Goal: Transaction & Acquisition: Purchase product/service

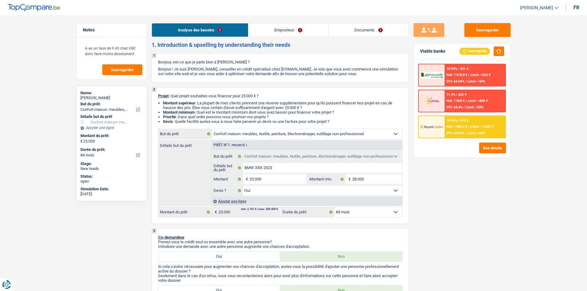
select select "household"
select select "84"
select select "household"
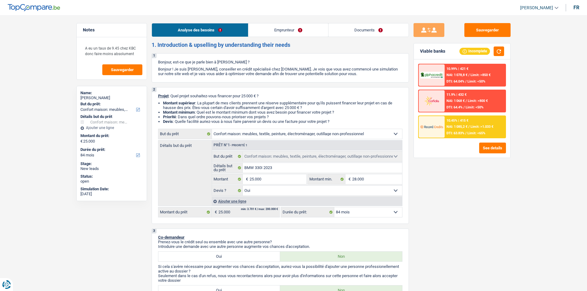
select select "yes"
select select "84"
select select "publicEmployee"
select select "netSalary"
select select "mealVouchers"
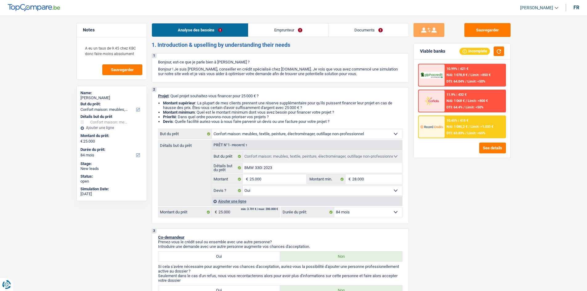
select select "rents"
select select "mortgage"
select select "360"
select select "household"
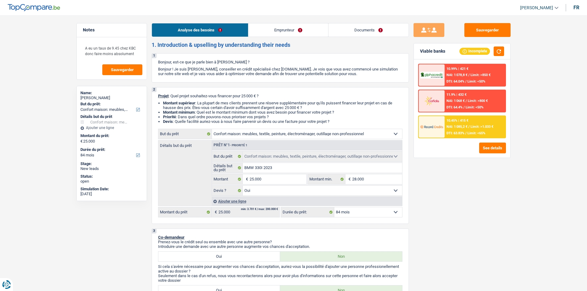
select select "yes"
select select "84"
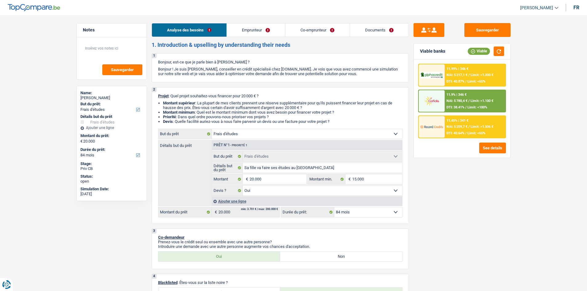
select select "study"
select select "84"
select select "study"
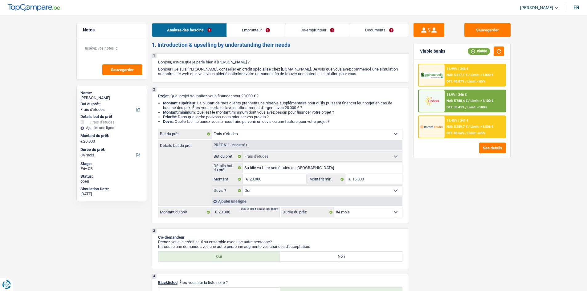
select select "yes"
select select "84"
select select "publicEmployee"
select select "privateEmployee"
select select "familyAllowances"
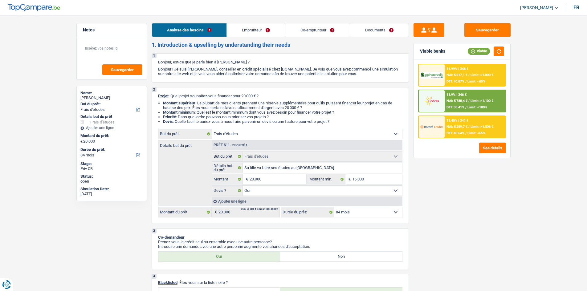
select select "netSalary"
select select "mealVouchers"
select select "unemployment"
select select "netSalary"
select select "mealVouchers"
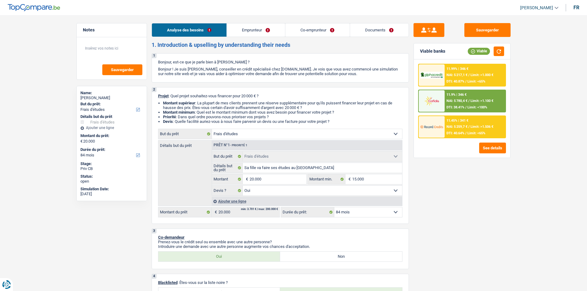
select select "previousEmployerCompensation"
select select "ownerWithMortgage"
select select "study"
select select "yes"
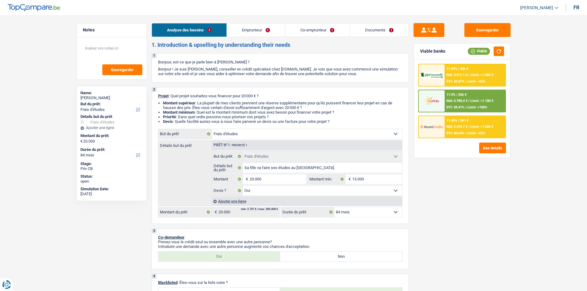
select select "84"
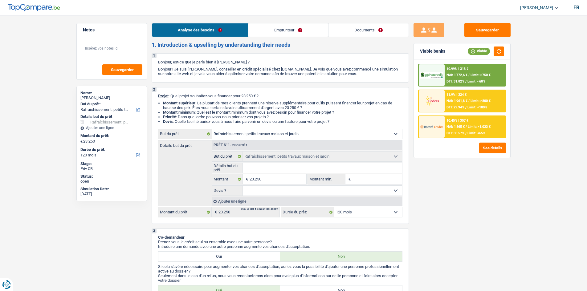
select select "houseOrGarden"
select select "120"
select select "houseOrGarden"
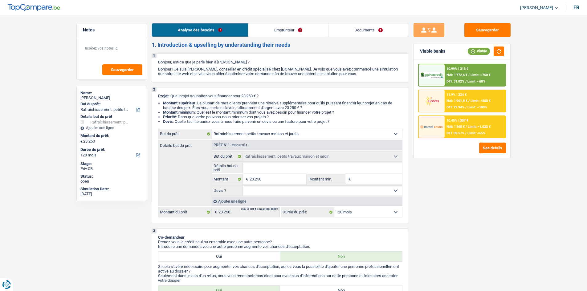
select select "120"
select select "worker"
select select "familyAllowances"
select select "netSalary"
select select "ownerWithMortgage"
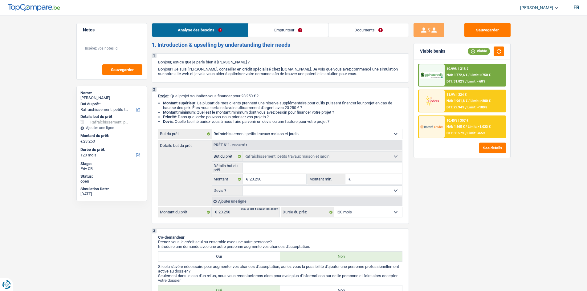
select select "mortgage"
select select "180"
select select "houseOrGarden"
select select "120"
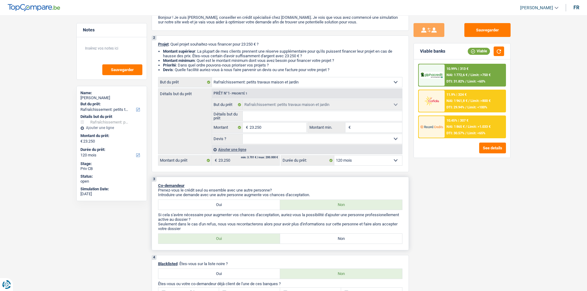
scroll to position [62, 0]
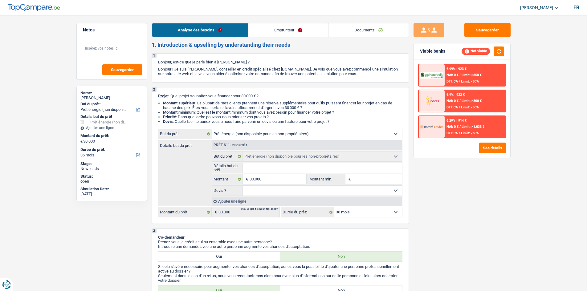
select select "energy"
select select "36"
select select "energy"
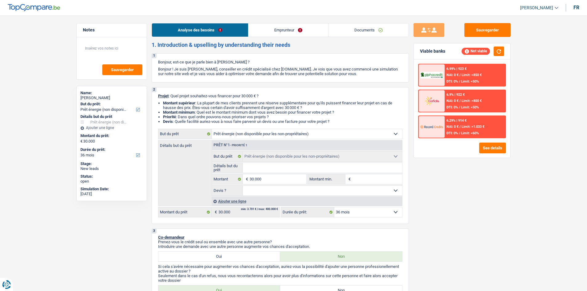
select select "36"
select select "energy"
select select "36"
click at [385, 170] on input "Détails but du prêt" at bounding box center [322, 168] width 159 height 10
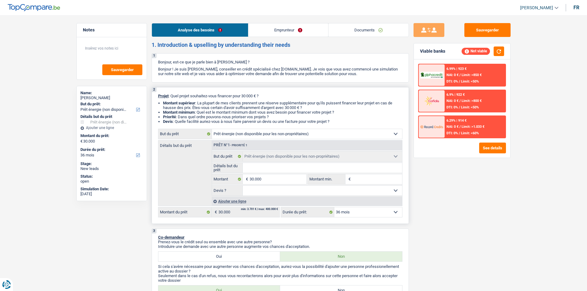
type input "R"
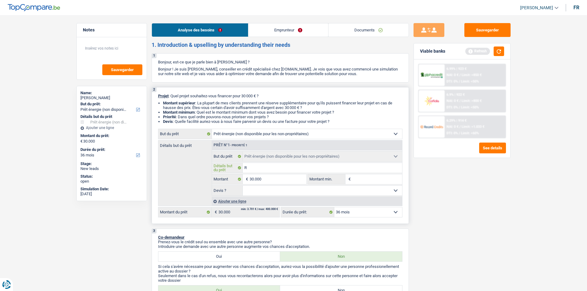
type input "Re"
type input "Ren"
type input "Reno"
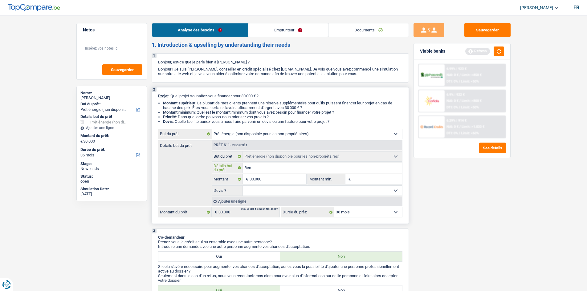
type input "Reno"
type input "Renov"
type input "Renova"
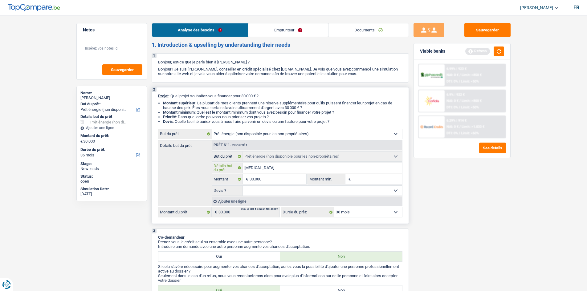
type input "Renovat"
type input "Renovati"
type input "Renovatio"
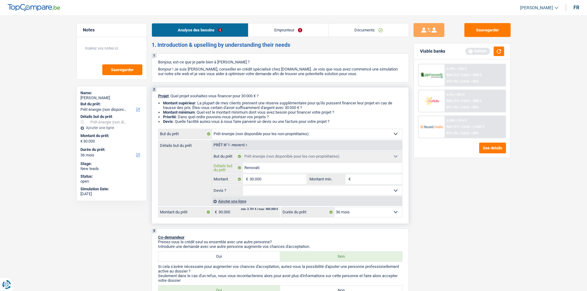
type input "Renovatio"
type input "Renovation"
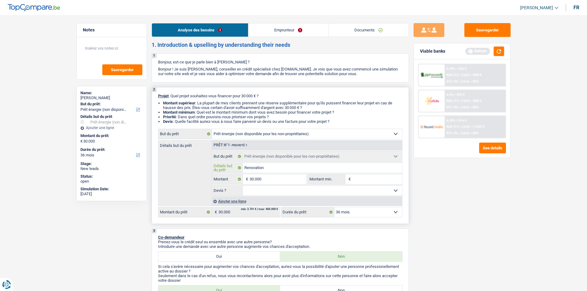
click at [251, 167] on input "Renovation" at bounding box center [322, 168] width 159 height 10
type input "Rnovation"
type input "Rénovation"
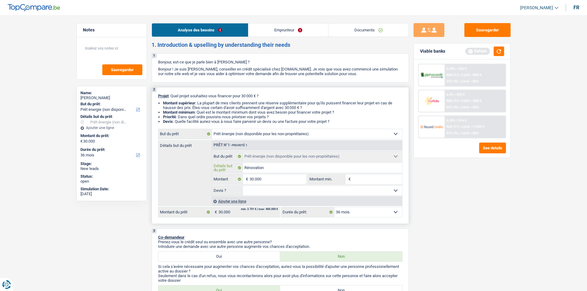
click at [273, 170] on input "Rénovation" at bounding box center [322, 168] width 159 height 10
type input "Rénovation d"
type input "Rénovation du"
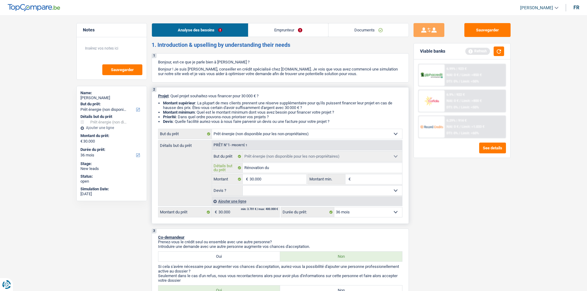
type input "Rénovation du"
type input "Rénovation du t"
type input "Rénovation du to"
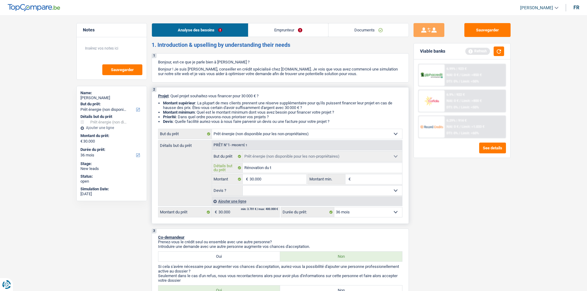
type input "Rénovation du to"
type input "Rénovation du toi"
type input "Rénovation du toit"
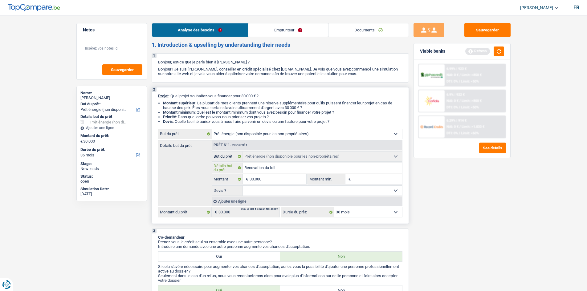
type input "Rénovation du toit"
click at [360, 181] on input "Montant min." at bounding box center [377, 180] width 50 height 10
type input "2"
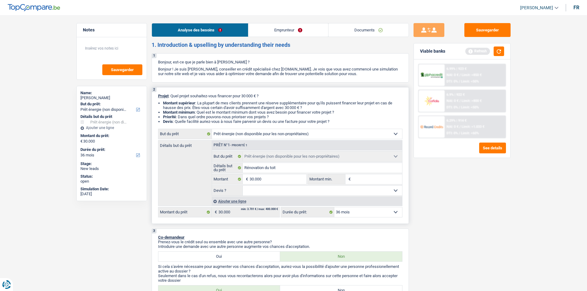
type input "2"
type input "25"
type input "250"
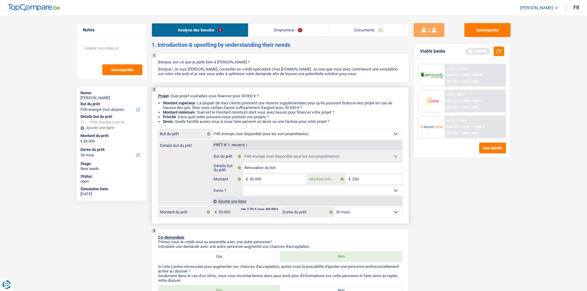
type input "2.500"
type input "25.000"
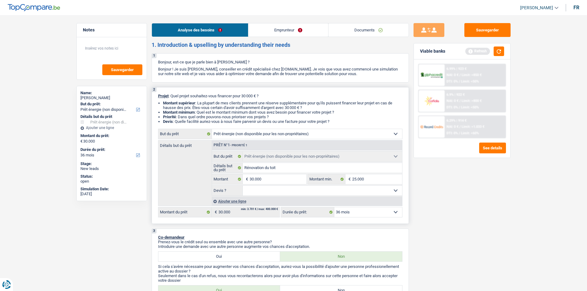
click at [365, 190] on select "Oui Non Non répondu Sélectionner une option" at bounding box center [322, 191] width 159 height 10
select select "yes"
click at [243, 186] on select "Oui Non Non répondu Sélectionner une option" at bounding box center [322, 191] width 159 height 10
select select "yes"
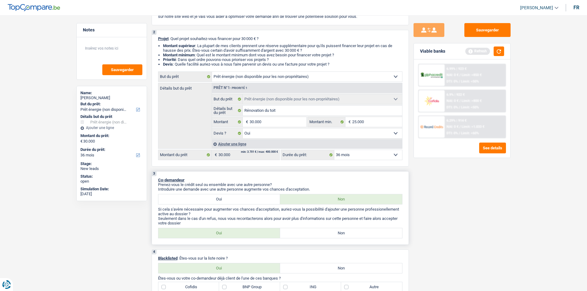
scroll to position [62, 0]
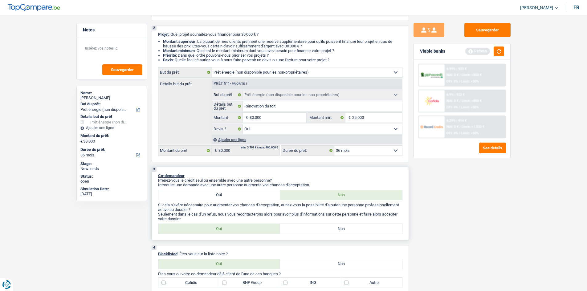
click at [232, 193] on label "Oui" at bounding box center [219, 195] width 122 height 10
click at [232, 193] on input "Oui" at bounding box center [219, 195] width 122 height 10
radio input "true"
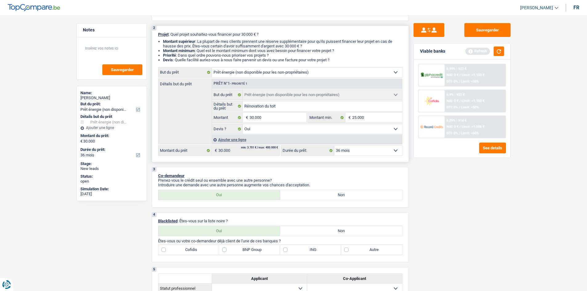
click at [358, 153] on select "12 mois 18 mois 24 mois 30 mois 36 mois 42 mois 48 mois 60 mois 72 mois 84 mois…" at bounding box center [369, 151] width 68 height 10
click at [335, 146] on select "12 mois 18 mois 24 mois 30 mois 36 mois 42 mois 48 mois 60 mois 72 mois 84 mois…" at bounding box center [369, 151] width 68 height 10
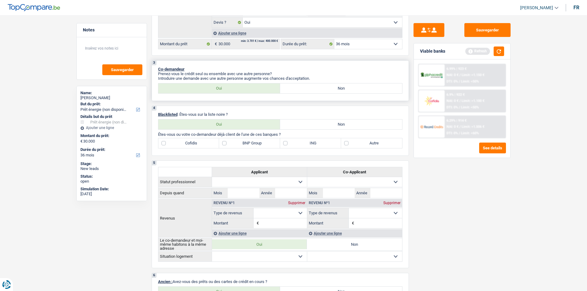
scroll to position [154, 0]
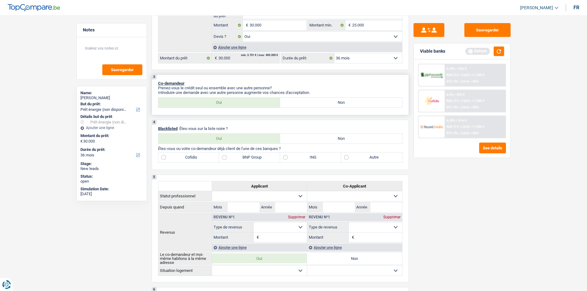
click at [339, 105] on label "Non" at bounding box center [341, 103] width 122 height 10
click at [339, 105] on input "Non" at bounding box center [341, 103] width 122 height 10
radio input "true"
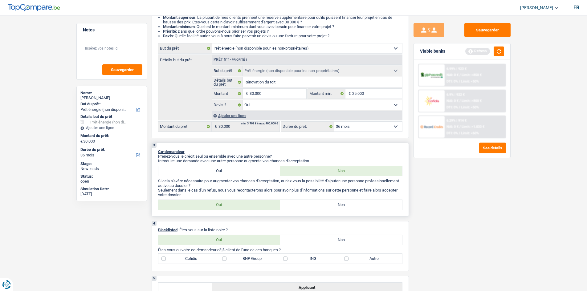
scroll to position [123, 0]
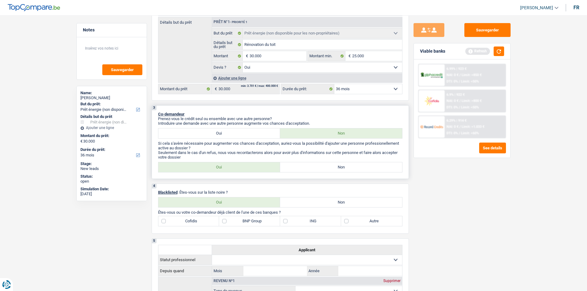
click at [323, 166] on label "Non" at bounding box center [341, 167] width 122 height 10
click at [323, 166] on input "Non" at bounding box center [341, 167] width 122 height 10
radio input "true"
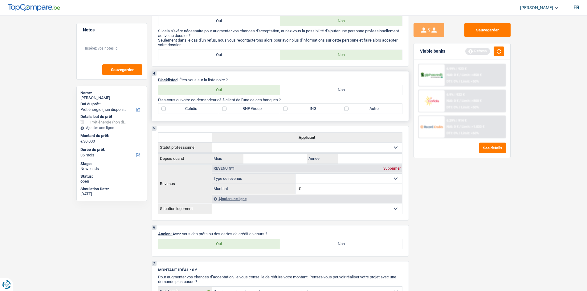
scroll to position [247, 0]
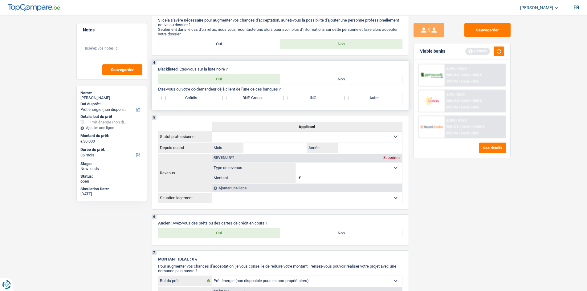
click at [329, 77] on label "Non" at bounding box center [341, 79] width 122 height 10
click at [329, 77] on input "Non" at bounding box center [341, 79] width 122 height 10
radio input "true"
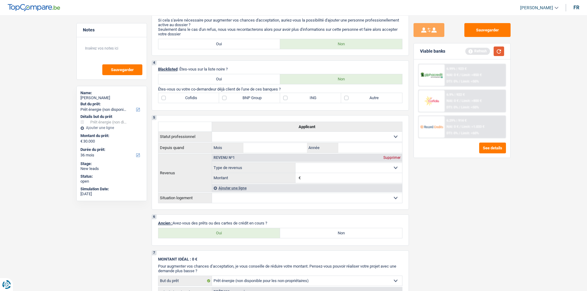
click at [499, 53] on button "button" at bounding box center [499, 52] width 10 height 10
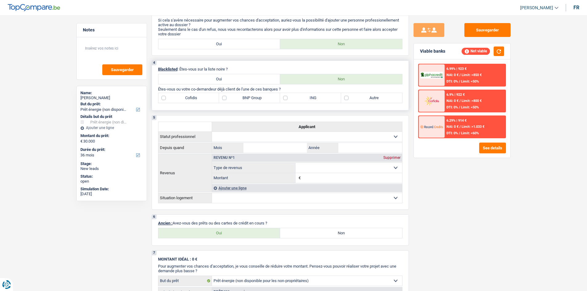
click at [346, 97] on label "Autre" at bounding box center [371, 98] width 61 height 10
click at [346, 97] on input "Autre" at bounding box center [371, 98] width 61 height 10
checkbox input "true"
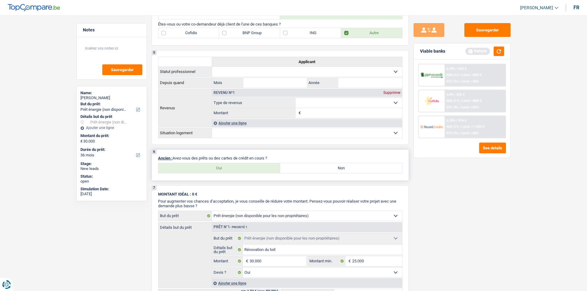
scroll to position [308, 0]
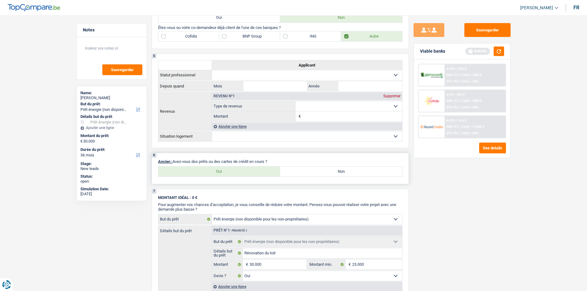
click at [221, 170] on label "Oui" at bounding box center [219, 172] width 122 height 10
click at [221, 170] on input "Oui" at bounding box center [219, 172] width 122 height 10
radio input "true"
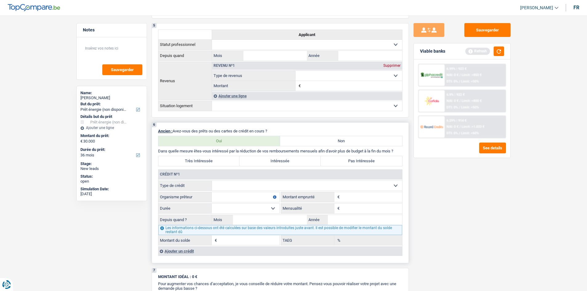
scroll to position [339, 0]
click at [289, 181] on select "Carte ou ouverture de crédit Prêt hypothécaire Vente à tempérament Prêt à tempé…" at bounding box center [307, 186] width 190 height 10
select select "mortgage"
click at [212, 181] on select "Carte ou ouverture de crédit Prêt hypothécaire Vente à tempérament Prêt à tempé…" at bounding box center [307, 186] width 190 height 10
type input "0"
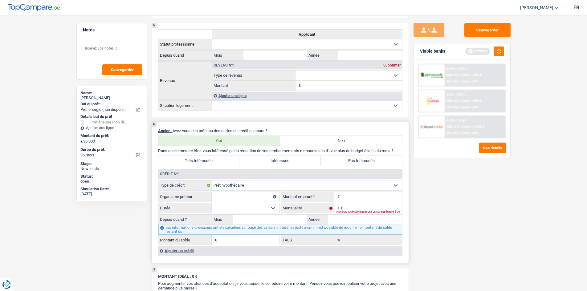
click at [246, 192] on input "Organisme prêteur" at bounding box center [246, 197] width 68 height 10
type input "Belfius"
click at [358, 199] on input "Montant" at bounding box center [371, 197] width 61 height 10
type input "100.000"
click at [272, 210] on select "120 mois 132 mois 144 mois 180 mois 240 mois 300 mois 360 mois 420 mois Sélecti…" at bounding box center [246, 208] width 68 height 10
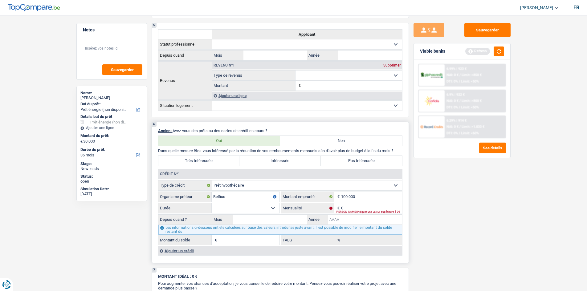
click at [347, 216] on input "Année" at bounding box center [365, 220] width 74 height 10
click at [351, 206] on input "0" at bounding box center [371, 208] width 61 height 10
type input "892"
click at [255, 222] on input "Mois" at bounding box center [270, 220] width 74 height 10
type input "07"
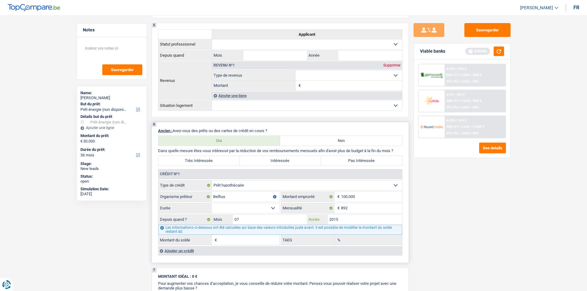
type input "2015"
click at [242, 210] on select "120 mois 132 mois 144 mois 180 mois 240 mois 300 mois 360 mois 420 mois Sélecti…" at bounding box center [246, 208] width 68 height 10
select select "240"
click at [212, 203] on select "120 mois 132 mois 144 mois 180 mois 240 mois 300 mois 360 mois 420 mois Sélecti…" at bounding box center [246, 208] width 68 height 10
type input "70.412"
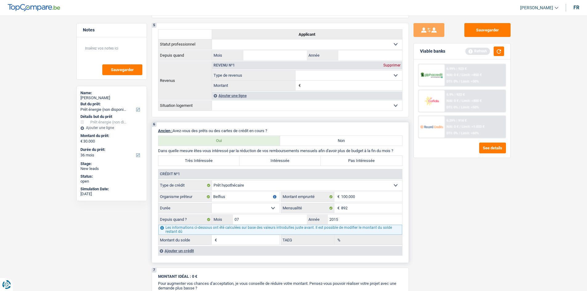
type input "9,25"
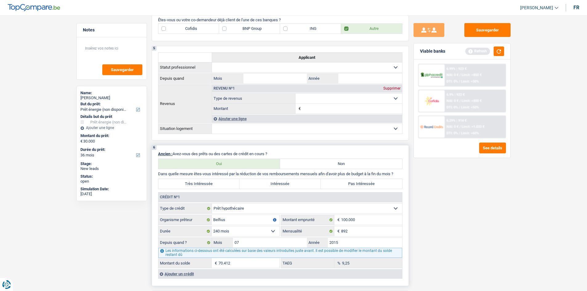
scroll to position [308, 0]
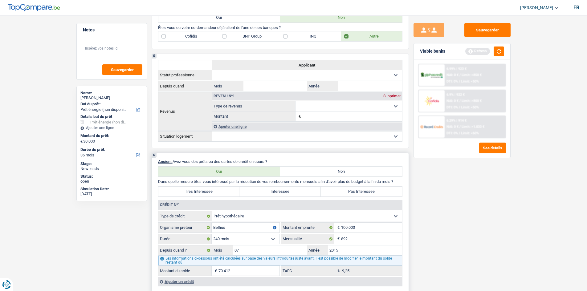
click at [270, 238] on select "120 mois 132 mois 144 mois 180 mois 240 mois 300 mois 360 mois 420 mois Sélecti…" at bounding box center [246, 239] width 68 height 10
select select "120"
click at [212, 234] on select "120 mois 132 mois 144 mois 180 mois 240 mois 300 mois 360 mois 420 mois Sélecti…" at bounding box center [246, 239] width 68 height 10
type input "1"
type input "1,37"
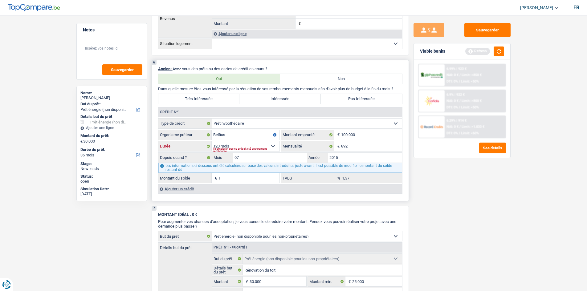
scroll to position [401, 0]
click at [239, 180] on input "1" at bounding box center [249, 179] width 61 height 10
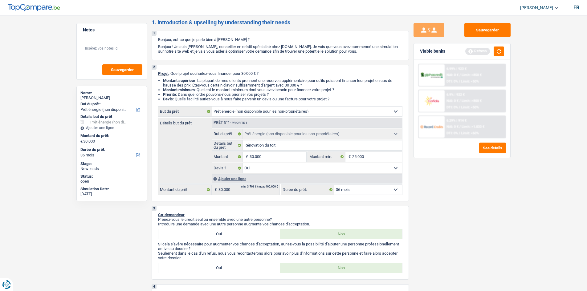
scroll to position [0, 0]
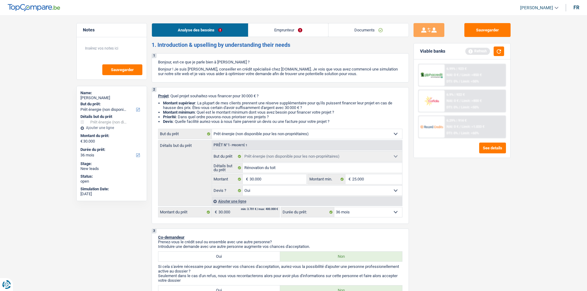
click at [279, 33] on link "Emprunteur" at bounding box center [289, 29] width 80 height 13
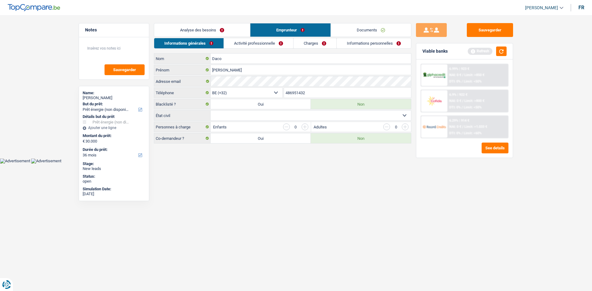
click at [402, 115] on select "Célibataire Marié(e) Cohabitant(e) légal(e) Divorcé(e) Veuf(ve) Séparé (de fait…" at bounding box center [311, 116] width 200 height 10
select select "divorced"
click at [211, 111] on select "Célibataire Marié(e) Cohabitant(e) légal(e) Divorcé(e) Veuf(ve) Séparé (de fait…" at bounding box center [311, 116] width 200 height 10
click at [306, 127] on input "button" at bounding box center [305, 127] width 7 height 7
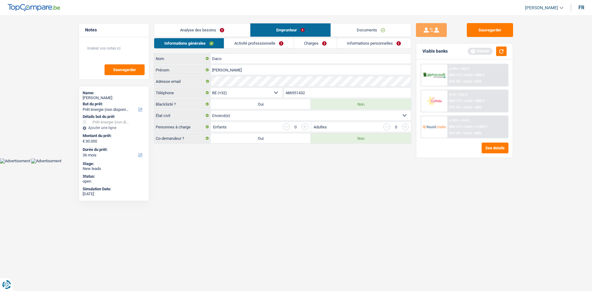
click at [306, 127] on input "button" at bounding box center [305, 127] width 7 height 7
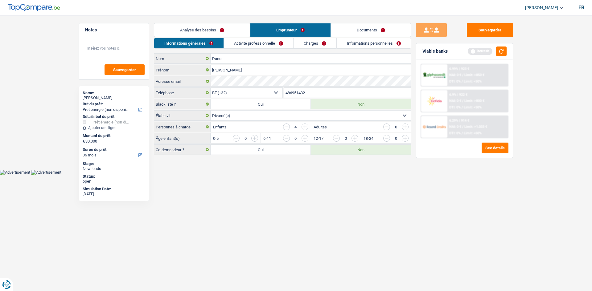
click at [306, 127] on input "button" at bounding box center [305, 127] width 7 height 7
click at [286, 126] on input "button" at bounding box center [286, 127] width 7 height 7
click at [305, 129] on input "button" at bounding box center [305, 127] width 7 height 7
click at [403, 138] on input "button" at bounding box center [530, 140] width 257 height 10
click at [404, 138] on input "button" at bounding box center [530, 140] width 257 height 10
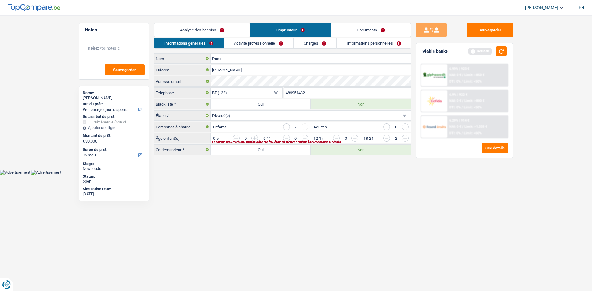
click at [389, 139] on input "button" at bounding box center [386, 138] width 7 height 7
click at [356, 140] on input "button" at bounding box center [479, 140] width 257 height 10
click at [307, 138] on input "button" at bounding box center [430, 140] width 257 height 10
click at [255, 138] on input "button" at bounding box center [379, 140] width 257 height 10
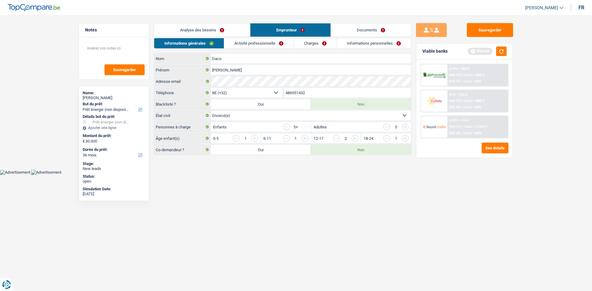
click at [261, 45] on link "Activité professionnelle" at bounding box center [258, 43] width 69 height 10
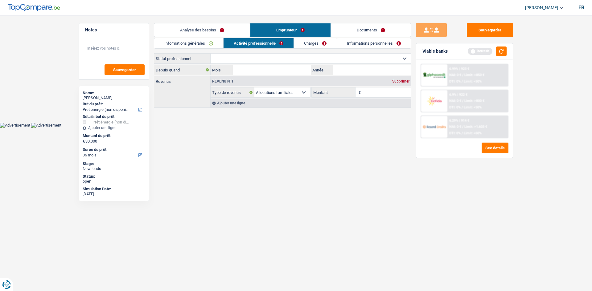
click at [409, 59] on select "Ouvrier Employé privé Employé public Invalide Indépendant Pensionné Chômeur Mut…" at bounding box center [311, 59] width 200 height 10
select select "privateEmployee"
click at [211, 54] on select "Ouvrier Employé privé Employé public Invalide Indépendant Pensionné Chômeur Mut…" at bounding box center [311, 59] width 200 height 10
select select "familyAllowances"
select select "netSalary"
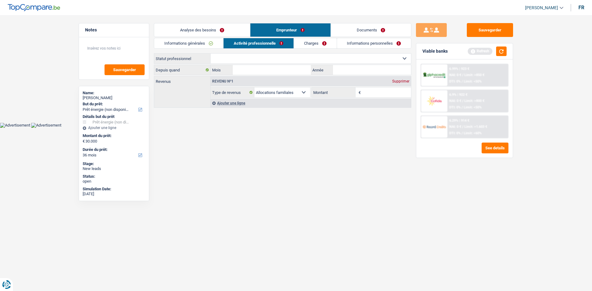
select select "mealVouchers"
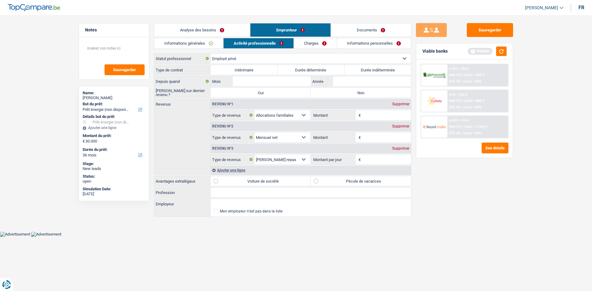
click at [365, 68] on label "Durée indéterminée" at bounding box center [377, 70] width 67 height 10
click at [365, 68] on input "Durée indéterminée" at bounding box center [377, 70] width 67 height 10
radio input "true"
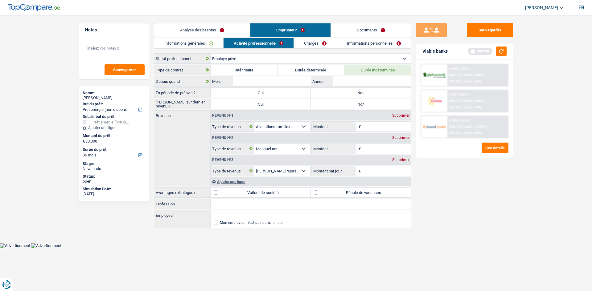
click at [246, 206] on input "Profession" at bounding box center [311, 204] width 200 height 10
type input "Sage femme"
click at [228, 213] on input "Employeur" at bounding box center [311, 216] width 200 height 10
click at [306, 167] on select "Allocation d'handicap Allocations chômage Allocations familiales Chèques repas …" at bounding box center [282, 171] width 56 height 10
click at [450, 191] on div "Sauvegarder Viable banks Refresh 6.99% | 923 € NAI: 0 € / Limit: >850 € DTI: 0%…" at bounding box center [464, 151] width 106 height 257
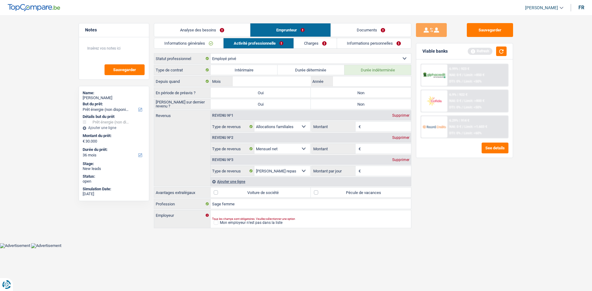
click at [231, 183] on div "Ajouter une ligne" at bounding box center [311, 181] width 200 height 9
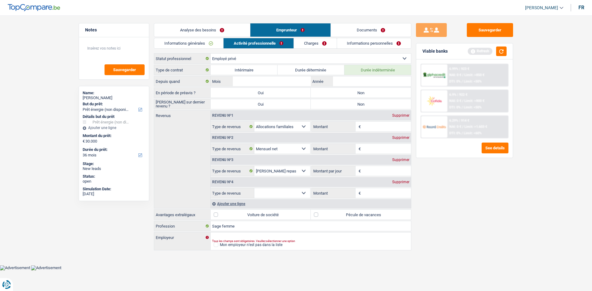
click at [306, 192] on select "Allocation d'handicap Allocations chômage Allocations familiales Chèques repas …" at bounding box center [282, 193] width 56 height 10
select select "parttimeSelfemployed"
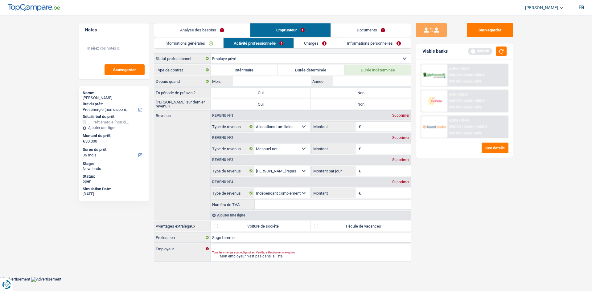
click at [236, 216] on div "Ajouter une ligne" at bounding box center [311, 215] width 200 height 9
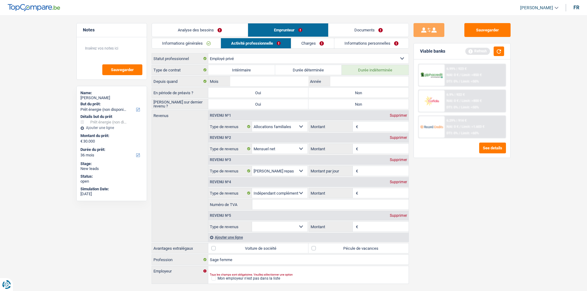
click at [343, 94] on label "Non" at bounding box center [359, 93] width 100 height 10
click at [343, 94] on input "Non" at bounding box center [359, 93] width 100 height 10
radio input "true"
click at [342, 104] on label "Non" at bounding box center [359, 104] width 100 height 10
click at [342, 104] on input "Non" at bounding box center [359, 104] width 100 height 10
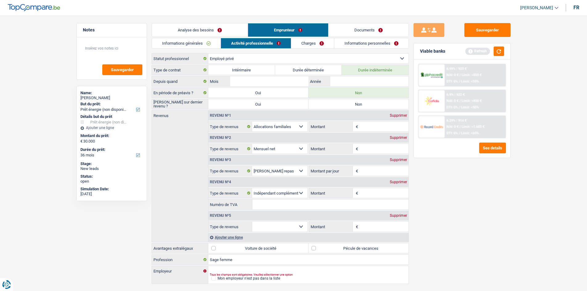
radio input "true"
drag, startPoint x: 347, startPoint y: 123, endPoint x: 500, endPoint y: 216, distance: 178.6
click at [500, 216] on div "Sauvegarder Viable banks Refresh 6.99% | 923 € NAI: 0 € / Limit: >850 € DTI: 0%…" at bounding box center [462, 151] width 106 height 257
click at [300, 226] on select "Allocation d'handicap Allocations chômage Allocations familiales Chèques repas …" at bounding box center [280, 227] width 56 height 10
select select "disabilityPension"
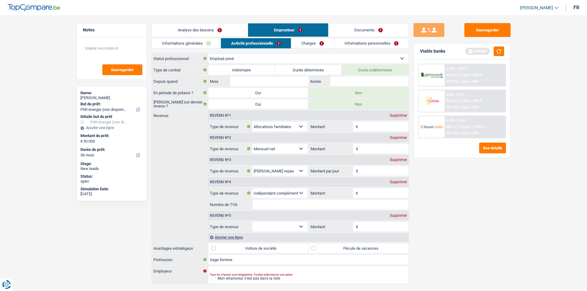
click at [252, 222] on select "Allocation d'handicap Allocations chômage Allocations familiales Chèques repas …" at bounding box center [280, 227] width 56 height 10
click at [364, 227] on input "Montant" at bounding box center [384, 227] width 49 height 10
drag, startPoint x: 373, startPoint y: 153, endPoint x: 446, endPoint y: 189, distance: 81.8
click at [446, 189] on div "Sauvegarder Viable banks Refresh 6.99% | 923 € NAI: 0 € / Limit: >850 € DTI: 0%…" at bounding box center [462, 151] width 106 height 257
click at [370, 224] on input "Montant" at bounding box center [384, 227] width 49 height 10
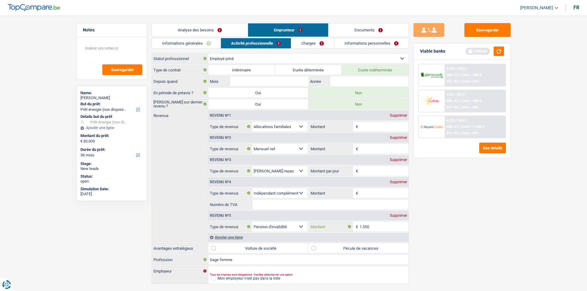
type input "1.550"
click at [364, 148] on input "Montant" at bounding box center [384, 149] width 49 height 10
click at [372, 125] on input "Montant" at bounding box center [384, 127] width 49 height 10
drag, startPoint x: 372, startPoint y: 130, endPoint x: 363, endPoint y: 147, distance: 19.4
click at [363, 147] on input "Montant" at bounding box center [384, 149] width 49 height 10
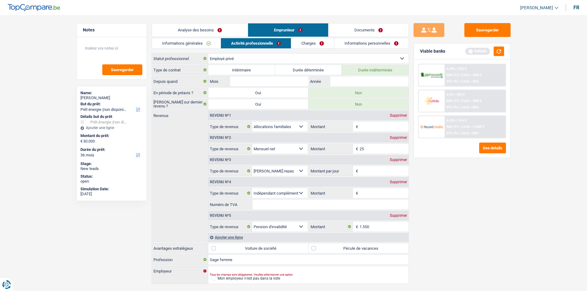
type input "2"
click at [364, 192] on input "Montant" at bounding box center [384, 193] width 49 height 10
type input "2.500"
click at [364, 170] on input "Montant par jour" at bounding box center [384, 171] width 49 height 10
click at [370, 128] on input "Montant" at bounding box center [384, 127] width 49 height 10
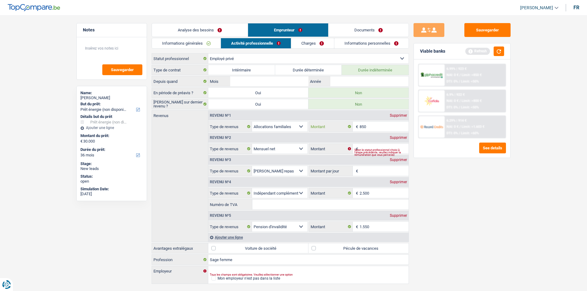
type input "850"
click at [361, 171] on input "Montant par jour" at bounding box center [384, 171] width 49 height 10
drag, startPoint x: 361, startPoint y: 171, endPoint x: 442, endPoint y: 193, distance: 83.1
click at [442, 193] on div "Sauvegarder Viable banks Refresh 6.99% | 923 € NAI: 0 € / Limit: >850 € DTI: 0%…" at bounding box center [462, 151] width 106 height 257
click at [403, 161] on div "Supprimer" at bounding box center [398, 160] width 20 height 4
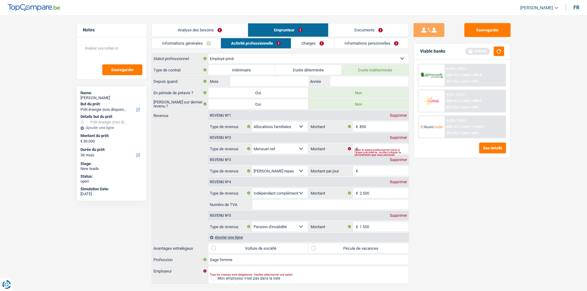
select select "parttimeSelfemployed"
type input "8"
select select "disabilityPension"
type input "1.550"
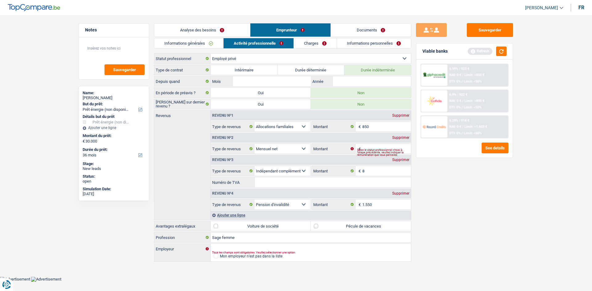
click at [239, 216] on div "Ajouter une ligne" at bounding box center [311, 215] width 200 height 9
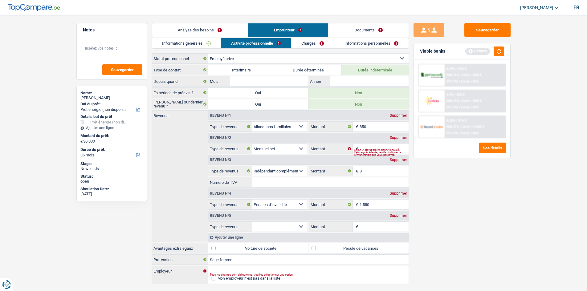
click at [300, 227] on select "Allocation d'handicap Allocations chômage Allocations familiales Chèques repas …" at bounding box center [280, 227] width 56 height 10
select select "alimony"
click at [252, 222] on select "Allocation d'handicap Allocations chômage Allocations familiales Chèques repas …" at bounding box center [280, 227] width 56 height 10
click at [375, 226] on input "Montant" at bounding box center [384, 227] width 49 height 10
type input "350"
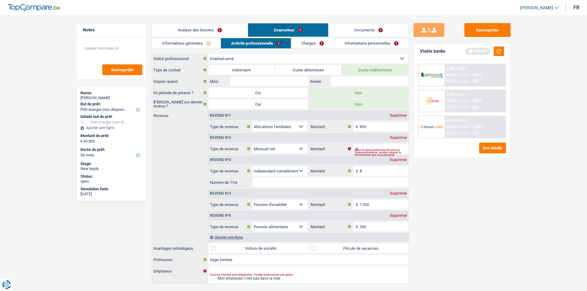
click at [274, 180] on input "Numéro de TVA" at bounding box center [331, 183] width 156 height 10
click at [366, 170] on input "8" at bounding box center [384, 171] width 49 height 10
type input "2.500"
click at [392, 136] on div "Supprimer" at bounding box center [398, 138] width 20 height 4
select select "parttimeSelfemployed"
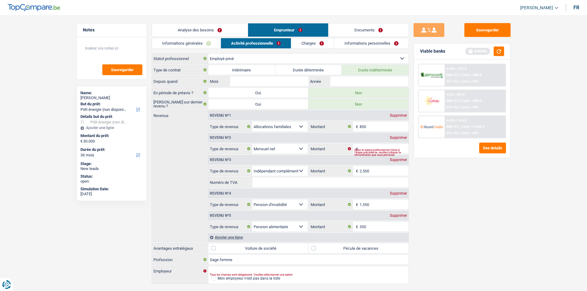
type input "2.500"
select select "disabilityPension"
type input "1.550"
select select "alimony"
type input "350"
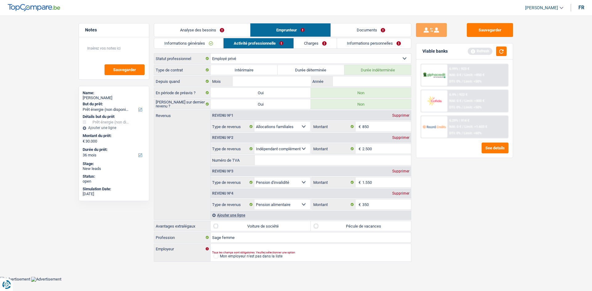
click at [305, 159] on input "Numéro de TVA" at bounding box center [333, 160] width 156 height 10
paste input "1013.982.3"
type input "1013.982.3"
click at [220, 250] on input "Employeur" at bounding box center [311, 249] width 200 height 10
click at [294, 82] on input "Mois" at bounding box center [272, 81] width 78 height 10
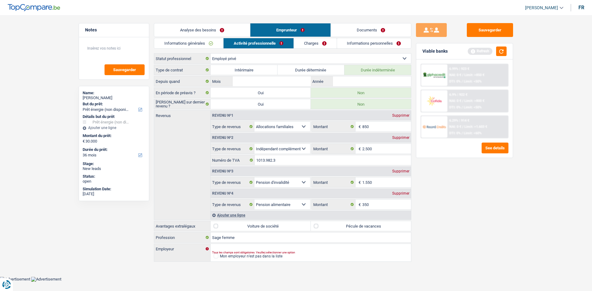
click at [393, 60] on select "Ouvrier Employé privé Employé public Invalide Indépendant Pensionné Chômeur Mut…" at bounding box center [311, 59] width 200 height 10
select select "independent"
click at [211, 54] on select "Ouvrier Employé privé Employé public Invalide Indépendant Pensionné Chômeur Mut…" at bounding box center [311, 59] width 200 height 10
select select "familyAllowances"
select select "parttimeSelfemployed"
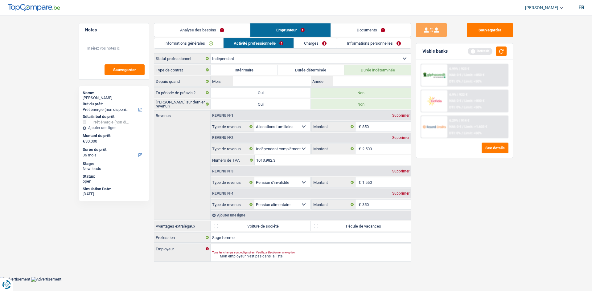
select select "disabilityPension"
select select "alimony"
select select "netSalary"
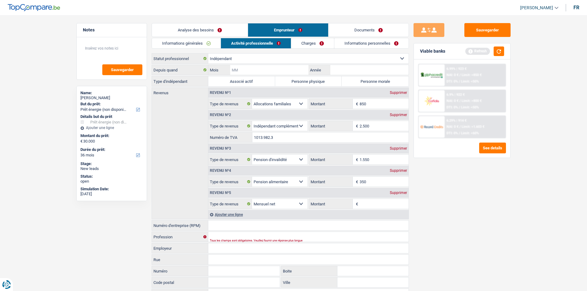
click at [267, 71] on input "Mois" at bounding box center [269, 70] width 78 height 10
type input "01"
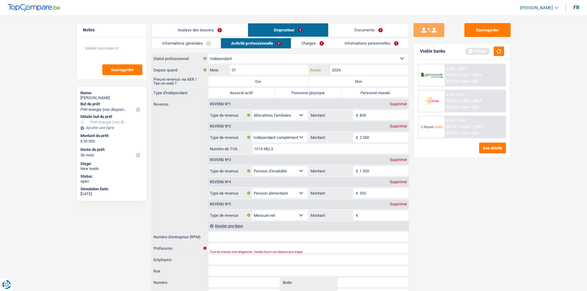
type input "2024"
click at [267, 71] on input "01" at bounding box center [269, 70] width 78 height 10
type input "0"
type input "10"
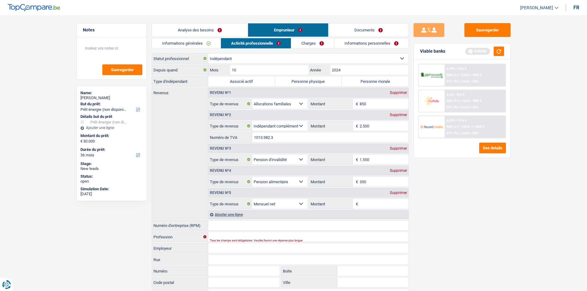
click at [315, 81] on label "Personne physique" at bounding box center [308, 81] width 67 height 10
click at [315, 81] on input "Personne physique" at bounding box center [308, 81] width 67 height 10
radio input "true"
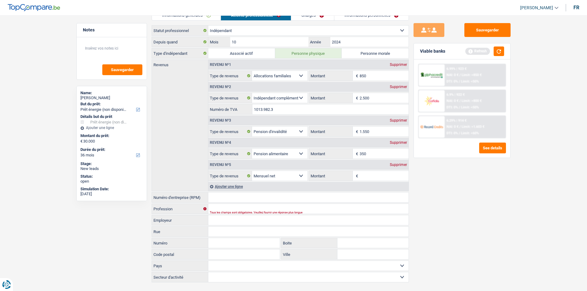
scroll to position [39, 0]
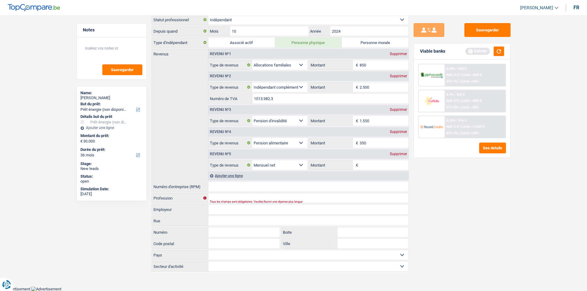
drag, startPoint x: 284, startPoint y: 98, endPoint x: 238, endPoint y: 92, distance: 46.0
click at [238, 92] on fieldset "Allocation d'handicap Allocations chômage Allocations familiales Chèques repas …" at bounding box center [308, 93] width 200 height 22
click at [221, 185] on input "Numéro d'entreprise (RPM)" at bounding box center [308, 187] width 200 height 10
paste input "1013.982.3"
type input "1013.982.3"
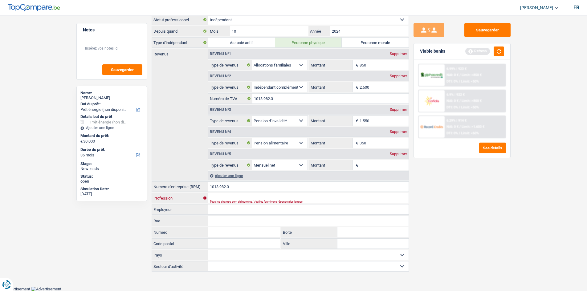
click at [238, 198] on input "Profession" at bounding box center [308, 198] width 200 height 10
type input "Sage femme"
click at [229, 211] on input "Employeur" at bounding box center [308, 210] width 200 height 10
type input "Daco Cecile"
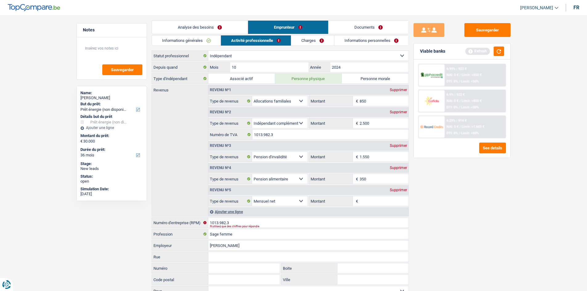
scroll to position [0, 0]
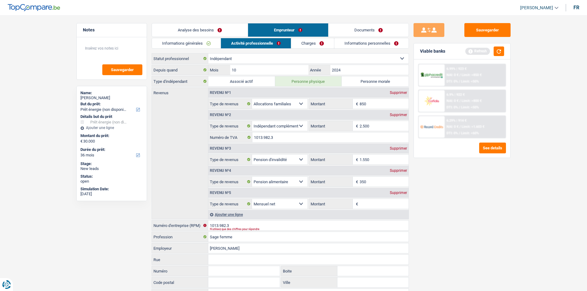
click at [308, 43] on link "Charges" at bounding box center [312, 43] width 43 height 10
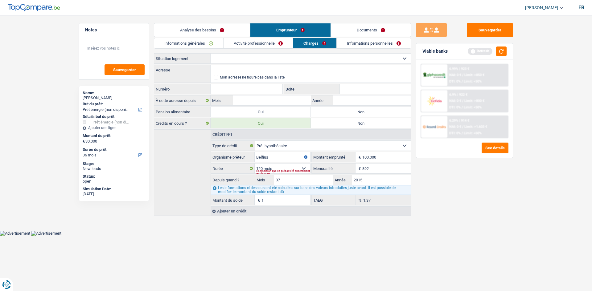
click at [246, 59] on select "Locataire Propriétaire avec prêt hypothécaire Propriétaire sans prêt hypothécai…" at bounding box center [311, 59] width 200 height 10
select select "ownerWithMortgage"
click at [211, 54] on select "Locataire Propriétaire avec prêt hypothécaire Propriétaire sans prêt hypothécai…" at bounding box center [311, 59] width 200 height 10
click at [240, 70] on input "Adresse" at bounding box center [311, 70] width 200 height 10
click at [235, 90] on input "Numéro" at bounding box center [247, 89] width 72 height 10
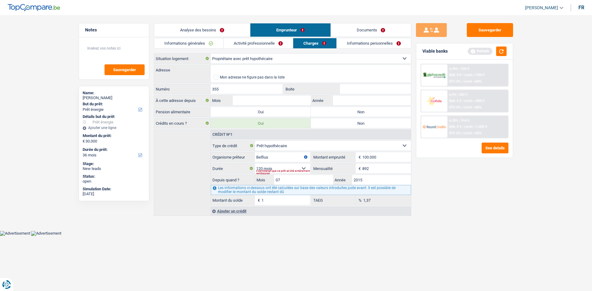
type input "355"
click at [238, 67] on input "Adresse" at bounding box center [311, 70] width 200 height 10
click at [251, 99] on input "Mois" at bounding box center [272, 101] width 78 height 10
click at [240, 66] on input "Adresse" at bounding box center [311, 70] width 200 height 10
type input "Rue Engeland, 1180, Uccle, BE"
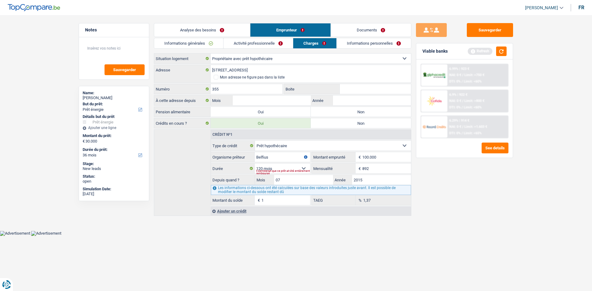
click at [351, 89] on input "Boite" at bounding box center [375, 89] width 71 height 10
click at [282, 101] on input "Mois" at bounding box center [272, 101] width 78 height 10
type input "07"
type input "2015"
click at [258, 113] on label "Oui" at bounding box center [261, 112] width 100 height 10
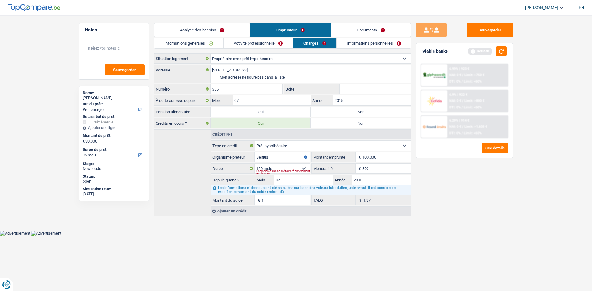
click at [258, 113] on input "Oui" at bounding box center [261, 112] width 100 height 10
radio input "true"
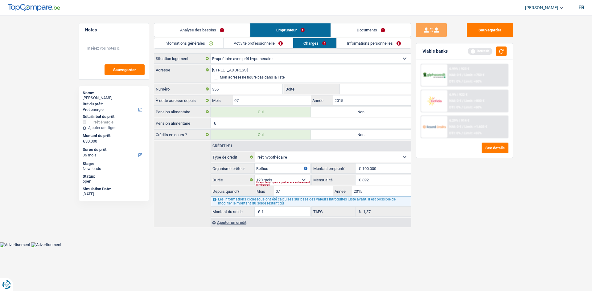
click at [326, 120] on input "Pension alimentaire" at bounding box center [314, 123] width 194 height 10
type input "350"
click at [357, 43] on link "Informations personnelles" at bounding box center [374, 43] width 74 height 10
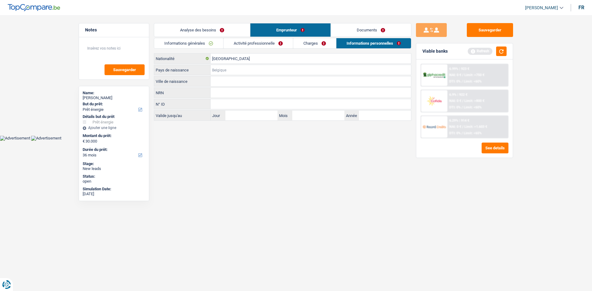
click at [226, 67] on input "Pays de naissance" at bounding box center [311, 70] width 200 height 10
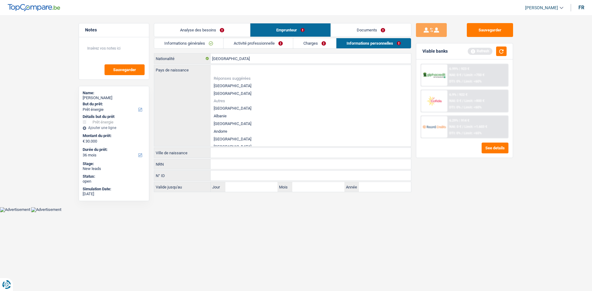
click at [232, 82] on li "[GEOGRAPHIC_DATA]" at bounding box center [311, 86] width 200 height 8
type input "[GEOGRAPHIC_DATA]"
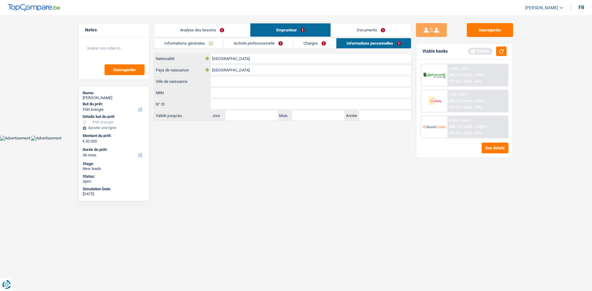
click at [232, 81] on input "Ville de naissance" at bounding box center [311, 81] width 200 height 10
type input "Bruxelles"
click at [259, 44] on link "Activité professionnelle" at bounding box center [258, 43] width 69 height 10
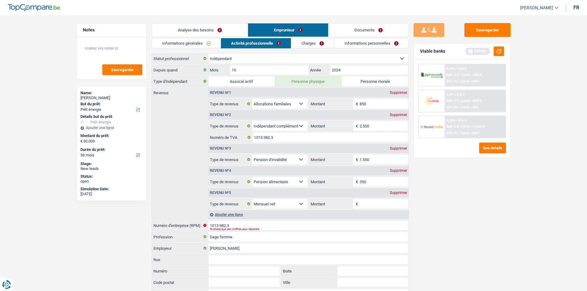
click at [225, 31] on link "Analyse des besoins" at bounding box center [200, 29] width 96 height 13
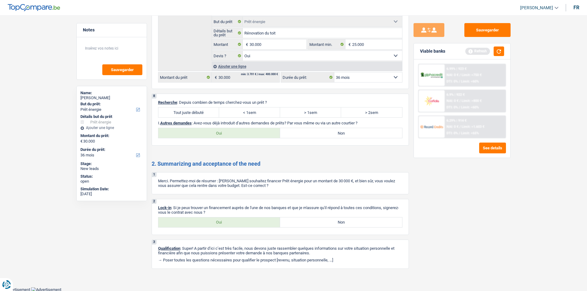
scroll to position [775, 0]
click at [350, 109] on label "> 2sem" at bounding box center [371, 112] width 61 height 10
click at [350, 109] on input "> 2sem" at bounding box center [371, 112] width 61 height 10
radio input "true"
click at [502, 52] on button "button" at bounding box center [499, 52] width 10 height 10
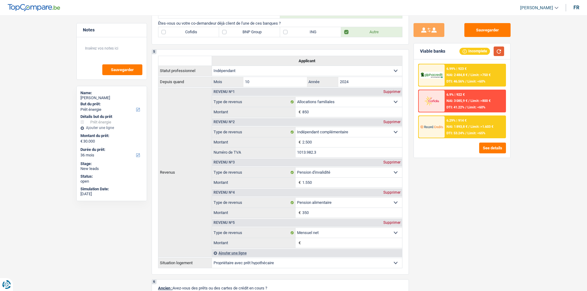
scroll to position [343, 0]
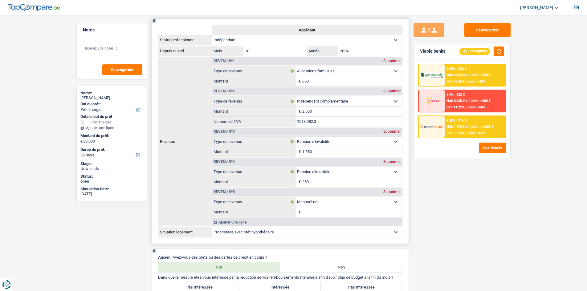
click at [394, 192] on div "Supprimer" at bounding box center [392, 192] width 20 height 4
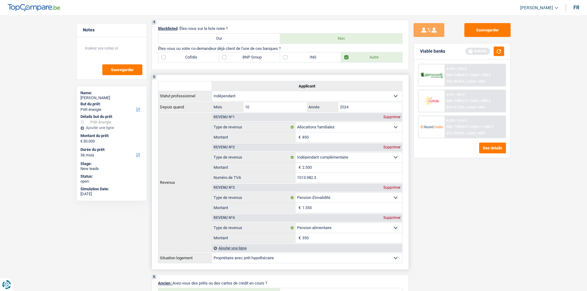
scroll to position [251, 0]
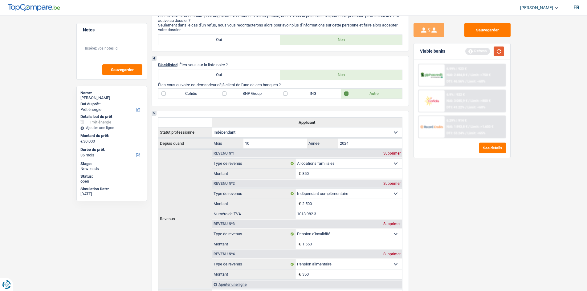
click at [495, 51] on button "button" at bounding box center [499, 52] width 10 height 10
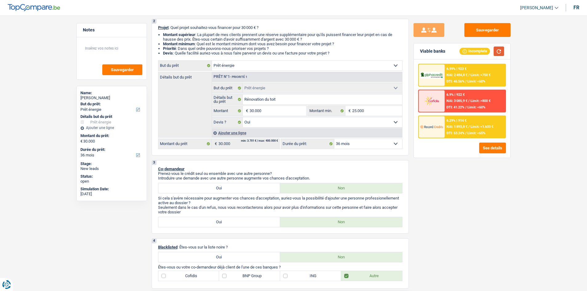
scroll to position [66, 0]
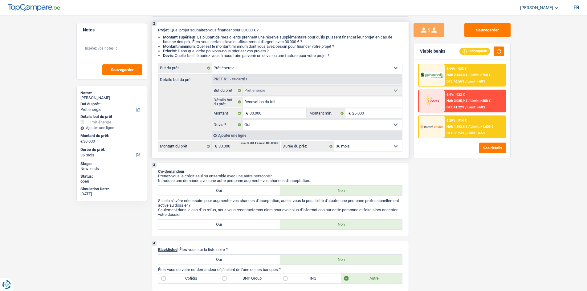
click at [393, 148] on select "12 mois 18 mois 24 mois 30 mois 36 mois 42 mois 48 mois 60 mois 72 mois 84 mois…" at bounding box center [369, 147] width 68 height 10
select select "42"
click at [335, 142] on select "12 mois 18 mois 24 mois 30 mois 36 mois 42 mois 48 mois 60 mois 72 mois 84 mois…" at bounding box center [369, 147] width 68 height 10
select select "42"
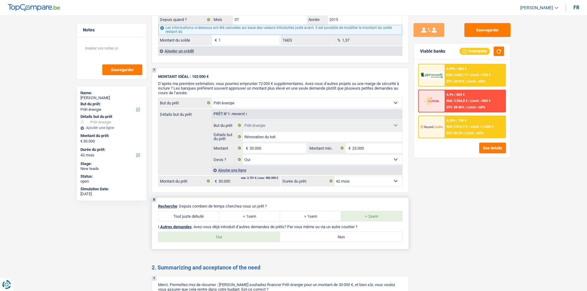
scroll to position [652, 0]
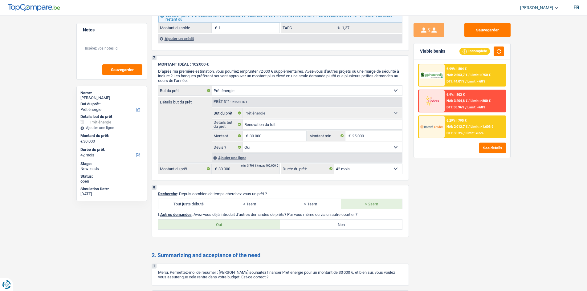
click at [459, 78] on div "6.99% | 804 € NAI: 2 603,7 € / Limit: >750 € DTI: 44.01% / Limit: <60%" at bounding box center [475, 75] width 61 height 22
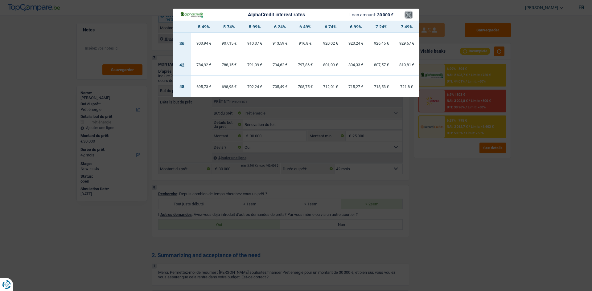
click at [409, 14] on button "×" at bounding box center [408, 15] width 6 height 6
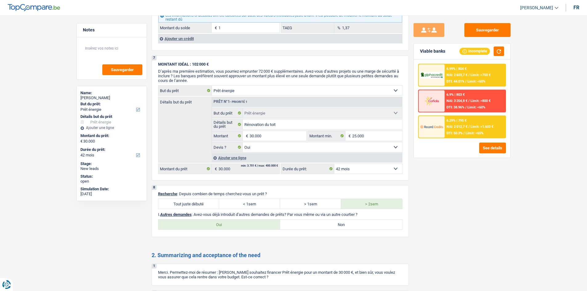
click at [457, 125] on span "NAI: 2 012,7 €" at bounding box center [457, 127] width 21 height 4
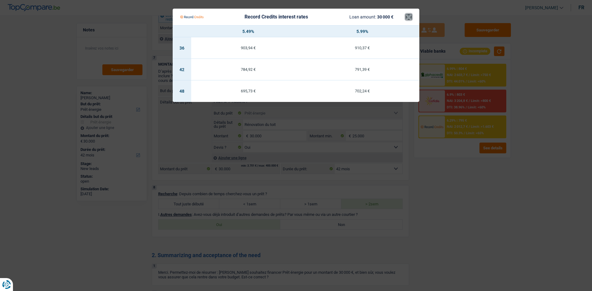
click at [409, 17] on button "×" at bounding box center [408, 17] width 6 height 6
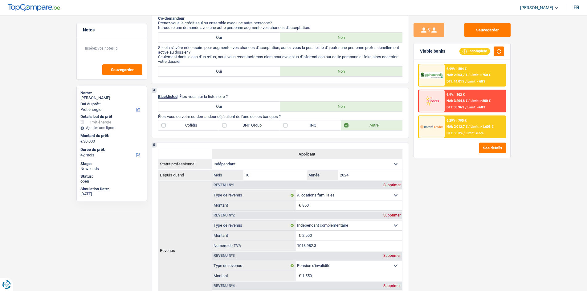
scroll to position [190, 0]
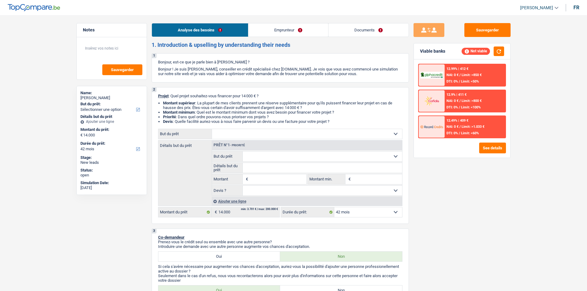
select select "42"
select select "retired"
select select "pension"
select select "42"
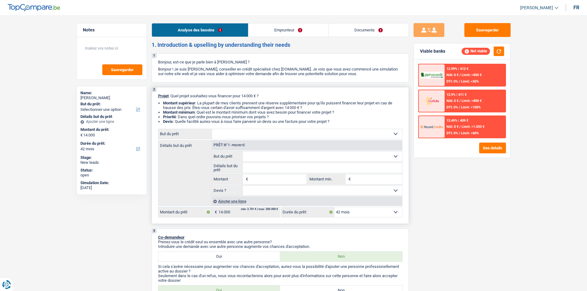
drag, startPoint x: 329, startPoint y: 127, endPoint x: 337, endPoint y: 113, distance: 16.0
click at [337, 113] on li "Montant minimum : Quel est le montant minimum dont vous avez besoin pour financ…" at bounding box center [283, 112] width 240 height 5
click at [396, 134] on select "Confort maison: meubles, textile, peinture, électroménager, outillage non-profe…" at bounding box center [307, 134] width 190 height 10
select select "car"
click at [212, 129] on select "Confort maison: meubles, textile, peinture, électroménager, outillage non-profe…" at bounding box center [307, 134] width 190 height 10
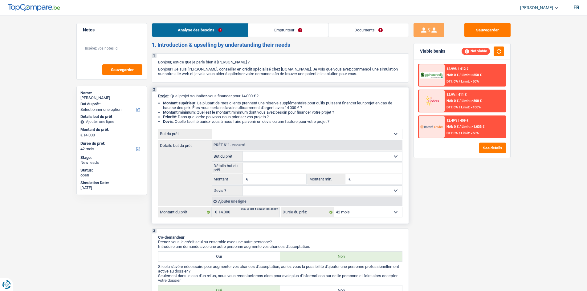
select select "car"
select select "60"
select select "car"
type input "14.000"
select select "60"
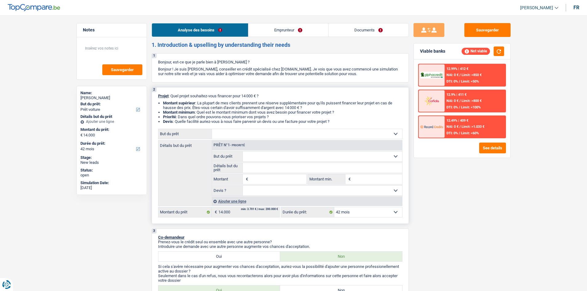
select select "car"
type input "14.000"
select select "60"
select select "car"
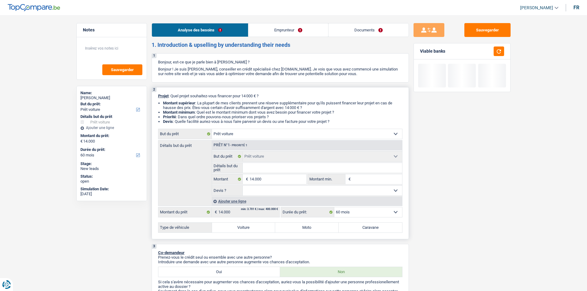
click at [269, 168] on input "Détails but du prêt" at bounding box center [322, 168] width 159 height 10
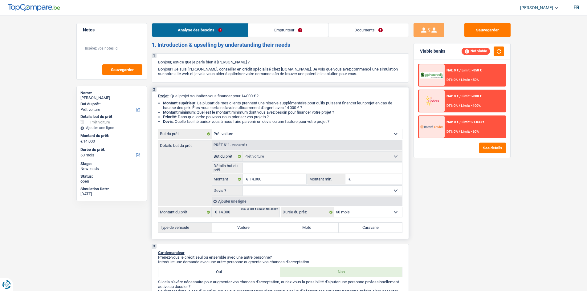
type input "H"
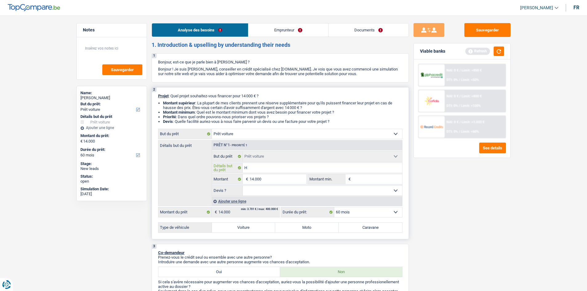
type input "Hu"
type input "Huy"
type input "Huyn"
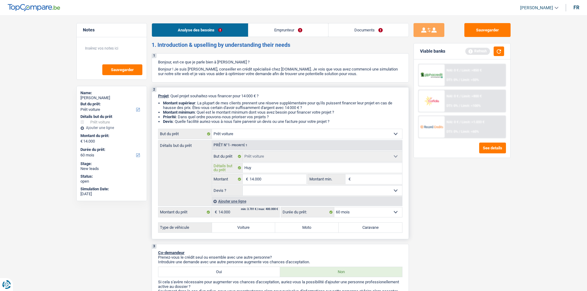
type input "Huyn"
type input "Huynd"
type input "Huynda"
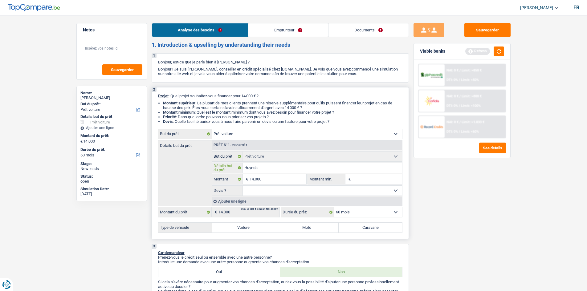
type input "Huyndai"
type input "Huyndai T"
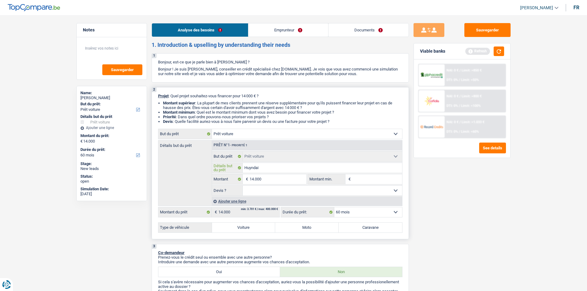
type input "Huyndai T"
type input "Huyndai Tu"
type input "Huyndai Tus"
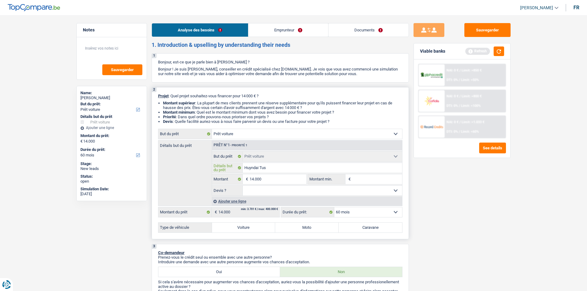
type input "Huyndai Tusc"
type input "Huyndai Tusco"
type input "Huyndai Tuscon"
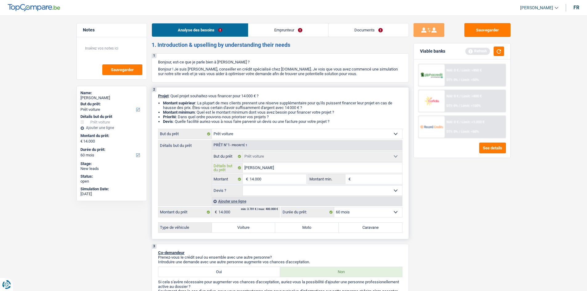
type input "Huyndai Tuscon"
type input "Huyndai Tusco"
type input "Huyndai Tusc"
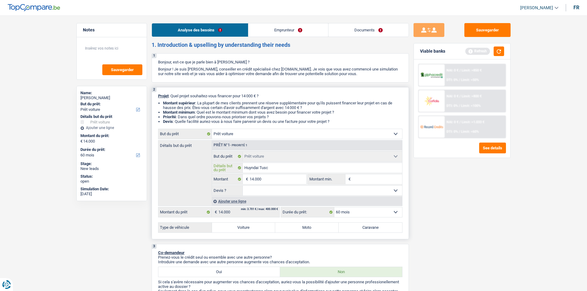
type input "Huyndai Tus"
type input "Huyndai Tu"
type input "Huyndai Tuc"
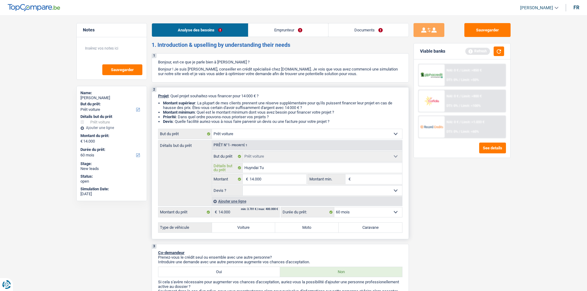
type input "Huyndai Tuc"
type input "Huyndai Tucs"
type input "Huyndai Tucso"
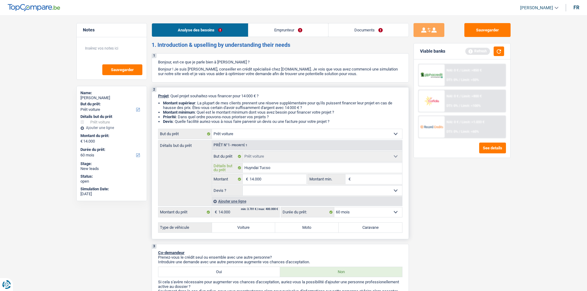
type input "Huyndai Tucson"
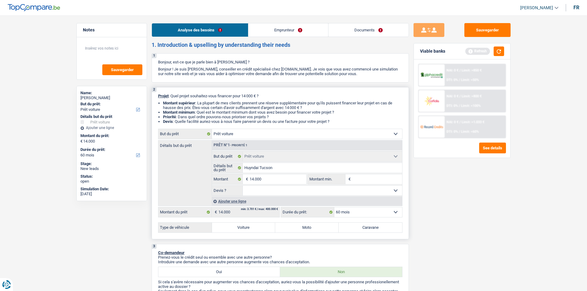
click at [320, 188] on select "Oui Non Non répondu Sélectionner une option" at bounding box center [322, 191] width 159 height 10
select select "yes"
click at [243, 186] on select "Oui Non Non répondu Sélectionner une option" at bounding box center [322, 191] width 159 height 10
select select "yes"
click at [272, 192] on select "Oui Non Non répondu Sélectionner une option" at bounding box center [322, 191] width 159 height 10
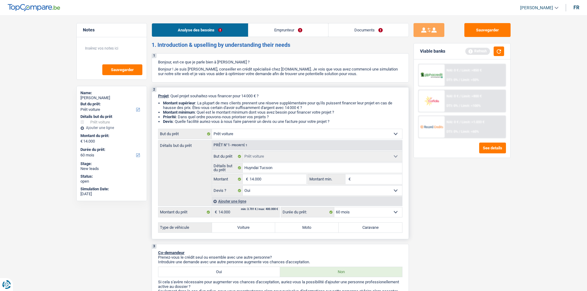
select select "false"
click at [243, 186] on select "Oui Non Non répondu Sélectionner une option" at bounding box center [322, 191] width 159 height 10
select select "false"
click at [363, 177] on input "Montant min." at bounding box center [377, 180] width 50 height 10
click at [248, 226] on label "Voiture" at bounding box center [244, 228] width 64 height 10
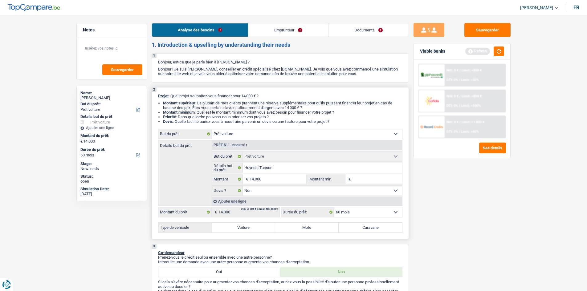
click at [248, 226] on input "Voiture" at bounding box center [244, 228] width 64 height 10
radio input "true"
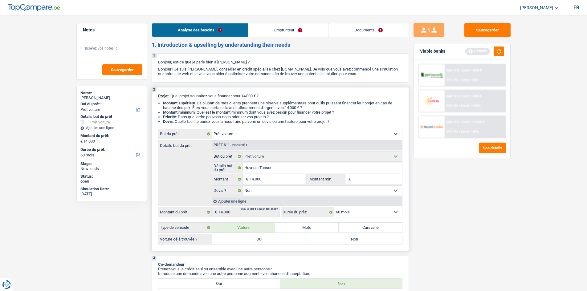
click at [264, 240] on label "Oui" at bounding box center [259, 240] width 95 height 10
click at [264, 240] on input "Oui" at bounding box center [259, 240] width 95 height 10
radio input "true"
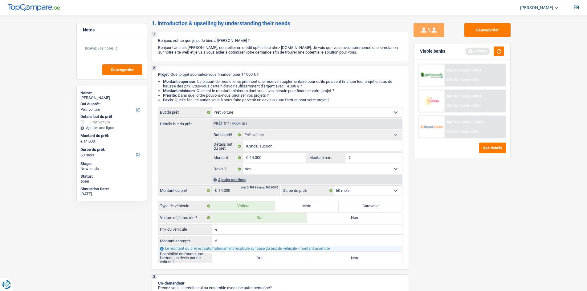
scroll to position [62, 0]
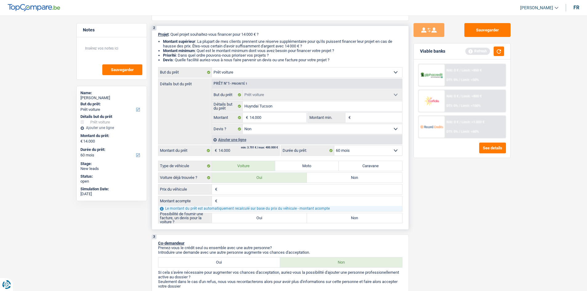
click at [244, 188] on input "Prix du véhicule" at bounding box center [310, 190] width 183 height 10
type input "1"
type input "14"
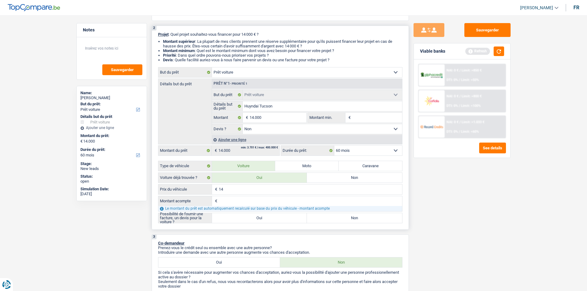
type input "140"
type input "1.400"
type input "14.000"
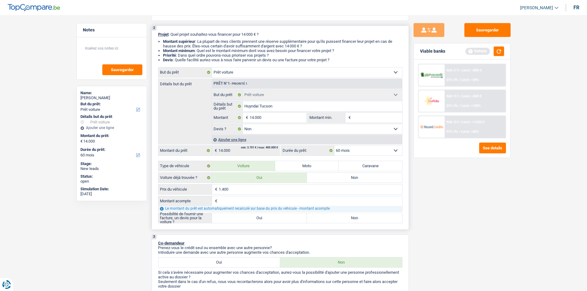
type input "14.000"
click at [235, 199] on input "Montant acompte" at bounding box center [310, 201] width 183 height 10
click at [237, 191] on input "14.000" at bounding box center [310, 190] width 183 height 10
type input "1.400"
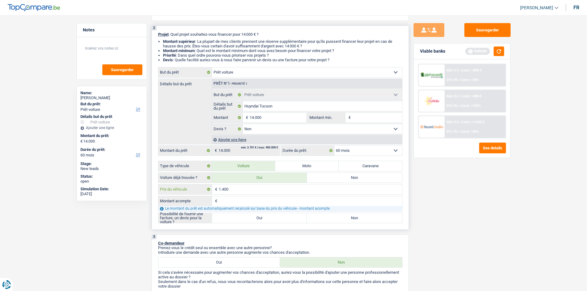
type input "140"
type input "14"
type input "1"
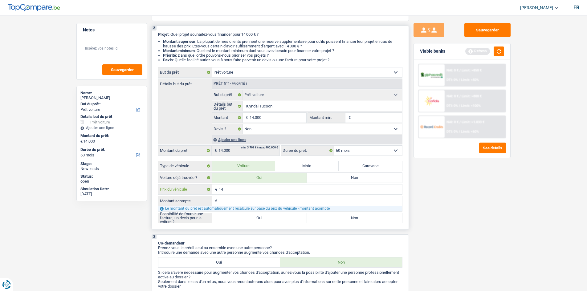
type input "1"
type input "3"
type input "34"
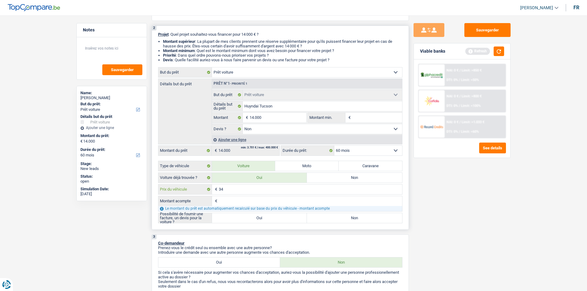
type input "345"
type input "3.450"
type input "34.500"
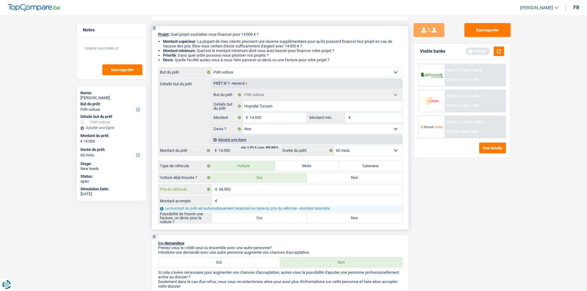
type input "34.500"
click at [236, 201] on input "Montant acompte" at bounding box center [310, 201] width 183 height 10
type input "2"
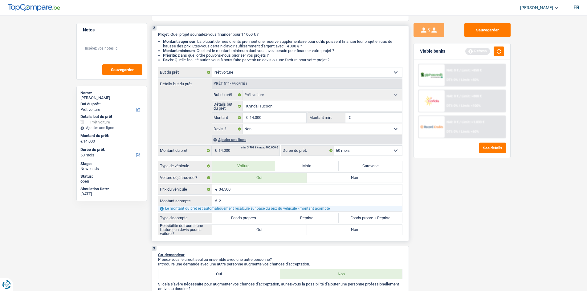
type input "20"
type input "200"
type input "2.000"
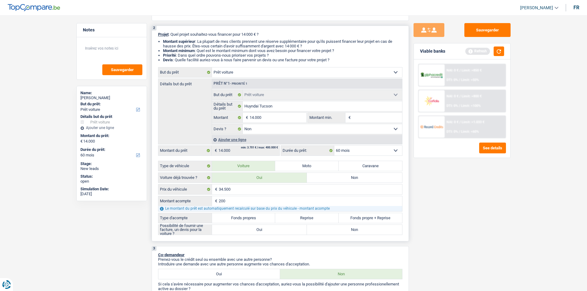
type input "2.000"
type input "20.000"
click at [237, 217] on label "Fonds propres" at bounding box center [244, 218] width 64 height 10
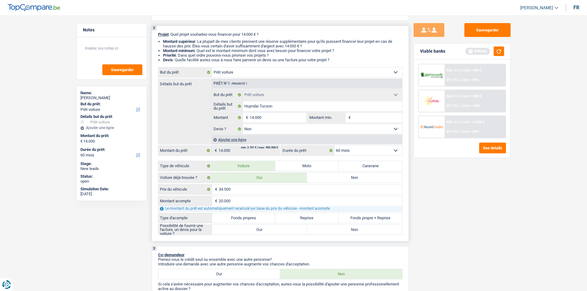
click at [237, 217] on input "Fonds propres" at bounding box center [244, 218] width 64 height 10
radio input "true"
type input "14.500"
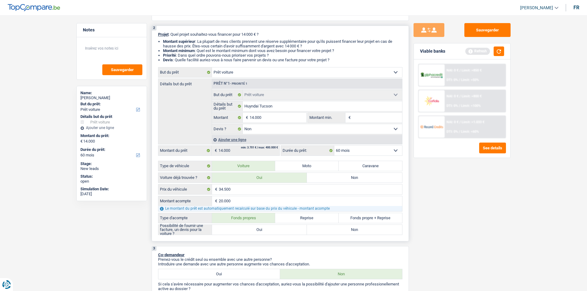
type input "14.500"
radio input "true"
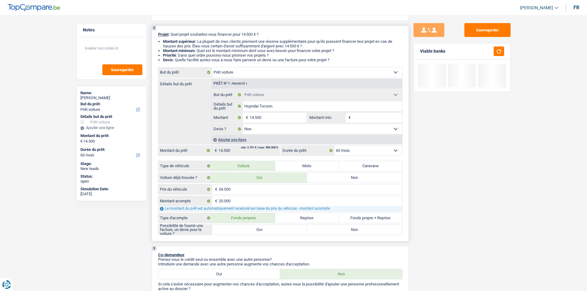
click at [265, 229] on label "Oui" at bounding box center [259, 230] width 95 height 10
click at [265, 229] on input "Oui" at bounding box center [259, 230] width 95 height 10
radio input "true"
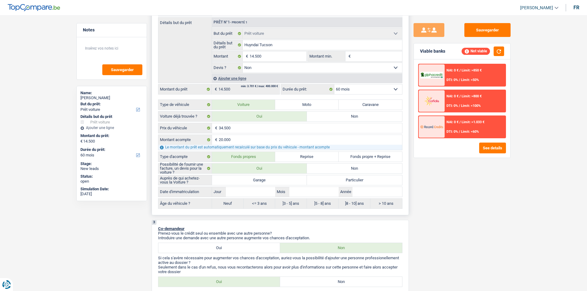
scroll to position [123, 0]
click at [257, 172] on label "Oui" at bounding box center [259, 168] width 95 height 10
click at [257, 172] on input "Oui" at bounding box center [259, 168] width 95 height 10
radio input "true"
click at [257, 179] on label "Garage" at bounding box center [259, 180] width 95 height 10
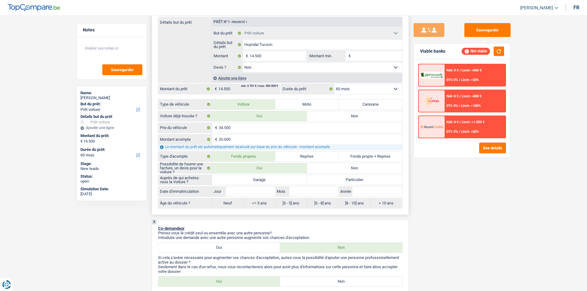
click at [257, 179] on input "Garage" at bounding box center [259, 180] width 95 height 10
radio input "true"
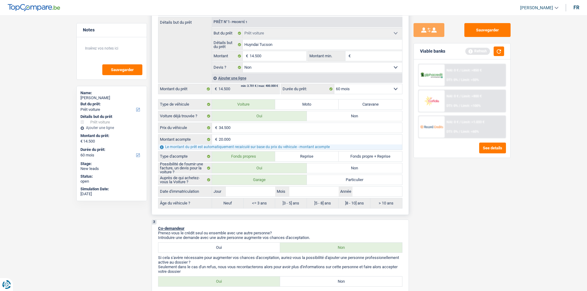
click at [227, 203] on label "Neuf" at bounding box center [228, 204] width 32 height 10
click at [228, 205] on label "Neuf" at bounding box center [228, 204] width 32 height 10
click at [238, 195] on input "Jour" at bounding box center [250, 192] width 49 height 10
type input "0"
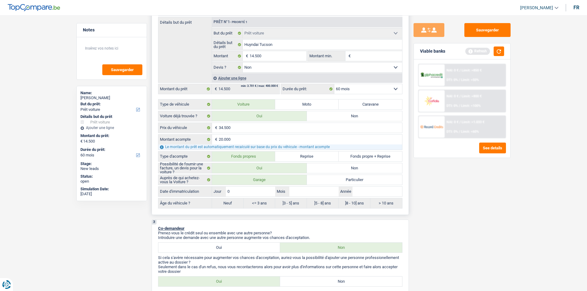
type input "01"
type input "0"
type input "01"
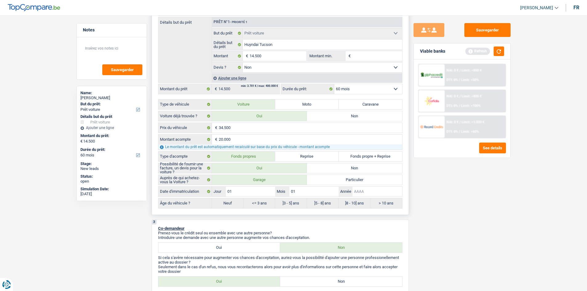
type input "01"
type input "2"
type input "20"
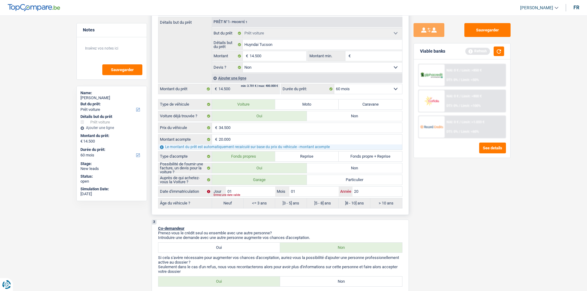
type input "202"
type input "2025"
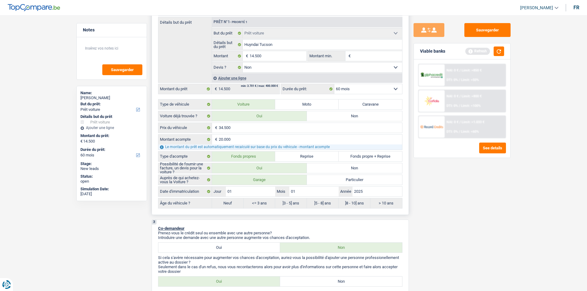
click at [227, 205] on label "Neuf" at bounding box center [228, 204] width 32 height 10
radio input "false"
radio input "true"
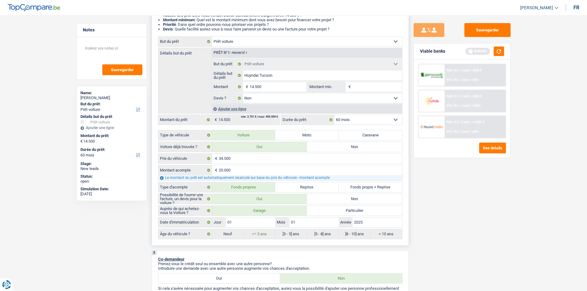
scroll to position [62, 0]
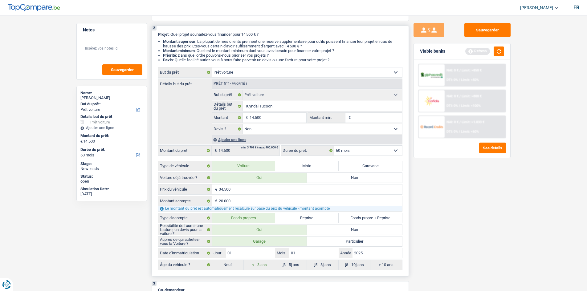
click at [360, 153] on select "12 mois 18 mois 24 mois 30 mois 36 mois 42 mois 48 mois 60 mois Sélectionner un…" at bounding box center [369, 151] width 68 height 10
select select "36"
click at [335, 146] on select "12 mois 18 mois 24 mois 30 mois 36 mois 42 mois 48 mois 60 mois Sélectionner un…" at bounding box center [369, 151] width 68 height 10
select select "36"
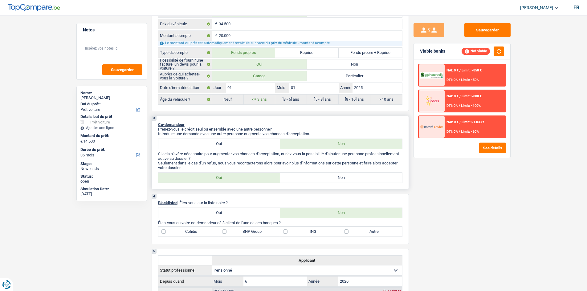
scroll to position [247, 0]
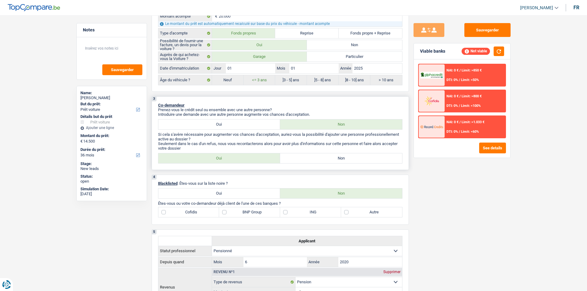
click at [237, 123] on label "Oui" at bounding box center [219, 125] width 122 height 10
click at [237, 123] on input "Oui" at bounding box center [219, 125] width 122 height 10
radio input "true"
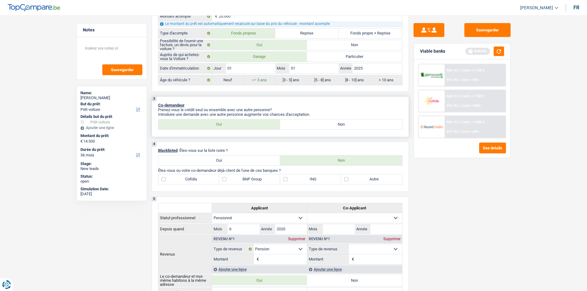
click at [334, 127] on label "Non" at bounding box center [341, 125] width 122 height 10
click at [334, 127] on input "Non" at bounding box center [341, 125] width 122 height 10
radio input "true"
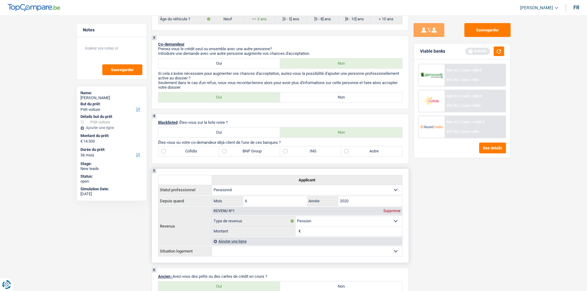
scroll to position [308, 0]
click at [227, 151] on label "BNP Group" at bounding box center [249, 151] width 61 height 10
click at [227, 151] on input "BNP Group" at bounding box center [249, 151] width 61 height 10
checkbox input "true"
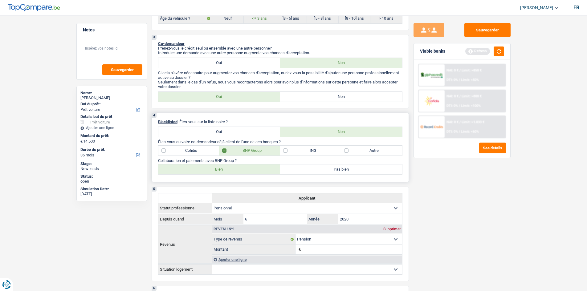
click at [223, 170] on label "Bien" at bounding box center [219, 170] width 122 height 10
click at [223, 170] on input "Bien" at bounding box center [219, 170] width 122 height 10
radio input "true"
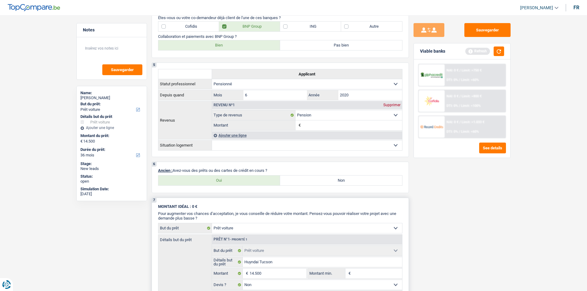
scroll to position [462, 0]
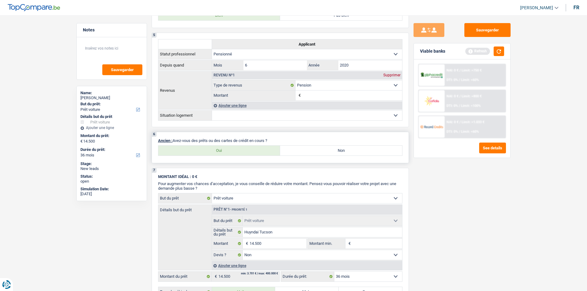
click at [309, 151] on label "Non" at bounding box center [341, 151] width 122 height 10
click at [309, 151] on input "Non" at bounding box center [341, 151] width 122 height 10
radio input "true"
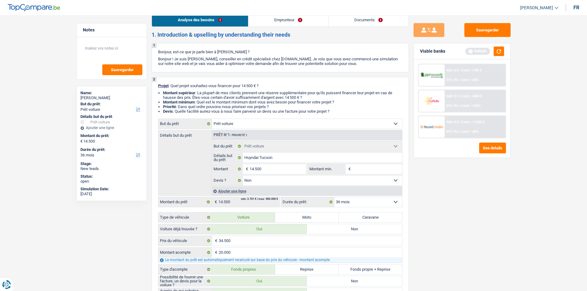
scroll to position [0, 0]
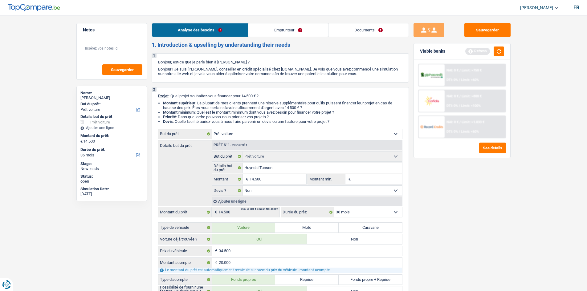
click at [286, 28] on link "Emprunteur" at bounding box center [289, 29] width 80 height 13
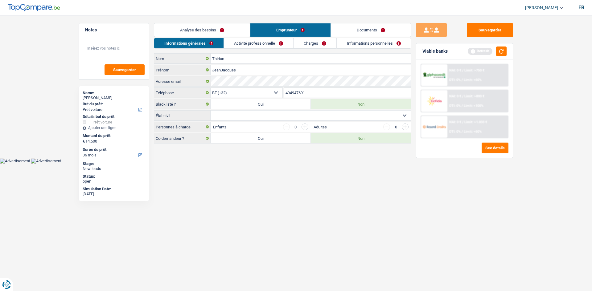
click at [316, 117] on select "Célibataire Marié(e) Cohabitant(e) légal(e) Divorcé(e) Veuf(ve) Séparé (de fait…" at bounding box center [311, 116] width 200 height 10
select select "widowed"
click at [211, 111] on select "Célibataire Marié(e) Cohabitant(e) légal(e) Divorcé(e) Veuf(ve) Séparé (de fait…" at bounding box center [311, 116] width 200 height 10
click at [259, 43] on link "Activité professionnelle" at bounding box center [258, 43] width 69 height 10
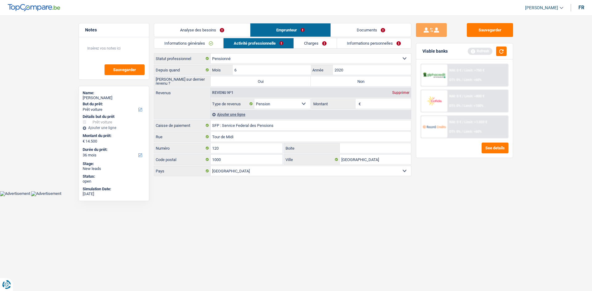
click at [346, 58] on select "Ouvrier Employé privé Employé public Invalide Indépendant Pensionné Chômeur Mut…" at bounding box center [311, 59] width 200 height 10
click at [211, 54] on select "Ouvrier Employé privé Employé public Invalide Indépendant Pensionné Chômeur Mut…" at bounding box center [311, 59] width 200 height 10
click at [374, 103] on input "Montant" at bounding box center [386, 104] width 49 height 10
type input "1.662"
click at [236, 114] on div "Ajouter une ligne" at bounding box center [311, 114] width 200 height 9
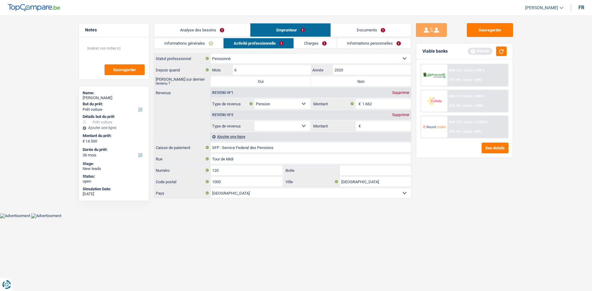
click at [304, 129] on select "Allocation d'handicap Allocations chômage Allocations familiales Chèques repas …" at bounding box center [282, 126] width 56 height 10
click at [304, 124] on select "Allocation d'handicap Allocations chômage Allocations familiales Chèques repas …" at bounding box center [282, 126] width 56 height 10
click at [402, 116] on div "Supprimer" at bounding box center [401, 115] width 20 height 4
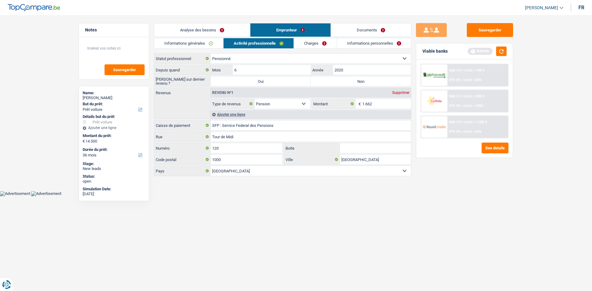
click at [347, 80] on label "Non" at bounding box center [361, 81] width 100 height 10
click at [347, 80] on input "Non" at bounding box center [361, 81] width 100 height 10
radio input "true"
click at [312, 45] on link "Charges" at bounding box center [315, 43] width 43 height 10
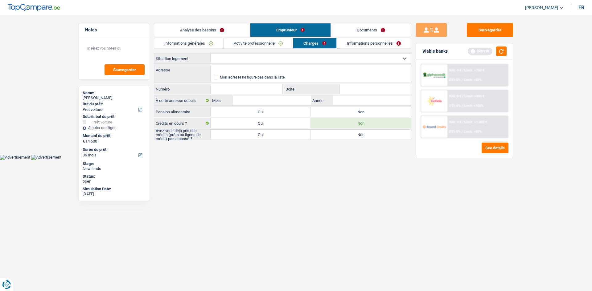
click at [240, 59] on select "Locataire Propriétaire avec prêt hypothécaire Propriétaire sans prêt hypothécai…" at bounding box center [311, 59] width 200 height 10
select select "rents"
click at [211, 54] on select "Locataire Propriétaire avec prêt hypothécaire Propriétaire sans prêt hypothécai…" at bounding box center [311, 59] width 200 height 10
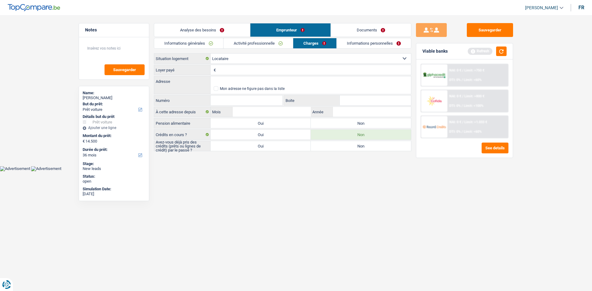
click at [234, 71] on input "Loyer payé" at bounding box center [314, 70] width 194 height 10
type input "100"
click at [232, 80] on input "Adresse" at bounding box center [311, 81] width 200 height 10
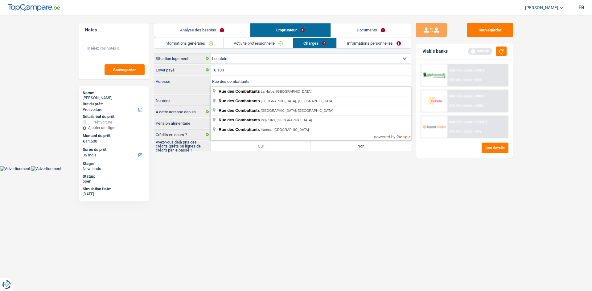
click at [257, 161] on main "Notes Sauvegarder Name: JeanJacques Thirion But du prêt: Confort maison: meuble…" at bounding box center [296, 87] width 592 height 157
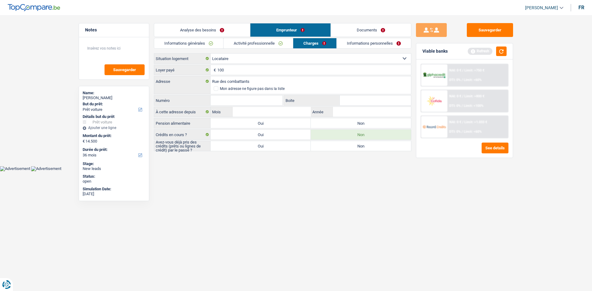
click at [242, 102] on input "Numéro" at bounding box center [247, 101] width 72 height 10
click at [261, 79] on input "Rue des combattants" at bounding box center [311, 81] width 200 height 10
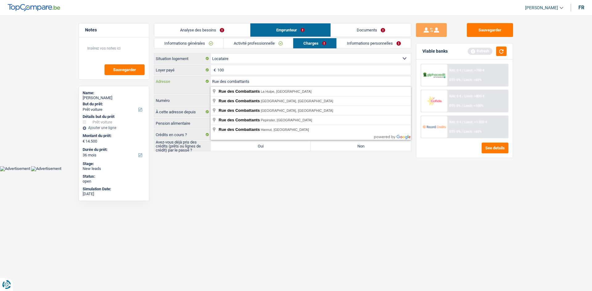
type input "Rue des combattants"
click at [238, 167] on body "Vous avez le contrôle de vos données Nous utilisons des cookies, tout comme nos…" at bounding box center [296, 90] width 592 height 162
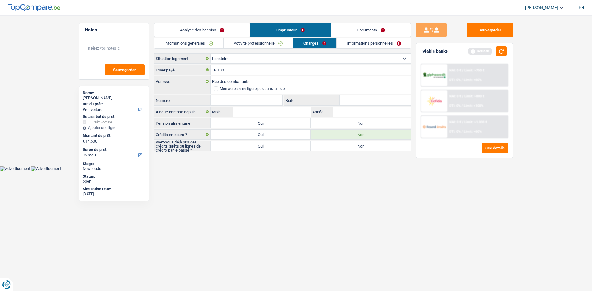
click at [340, 119] on label "Non" at bounding box center [361, 123] width 100 height 10
click at [340, 119] on input "Non" at bounding box center [361, 123] width 100 height 10
radio input "true"
click at [269, 109] on input "Mois" at bounding box center [272, 112] width 78 height 10
type input "08"
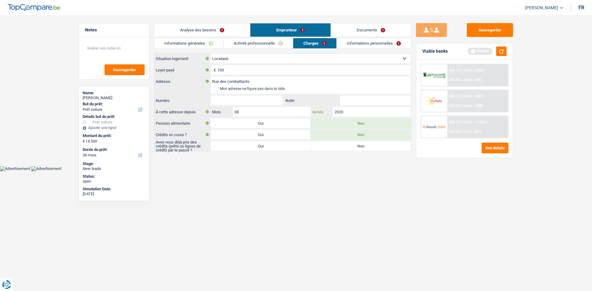
type input "2020"
click at [238, 102] on input "Numéro" at bounding box center [247, 101] width 72 height 10
type input "120"
click at [252, 81] on input "Rue des combattants" at bounding box center [311, 81] width 200 height 10
type input "Rue des Combattants, 6020, Charleroi, BE"
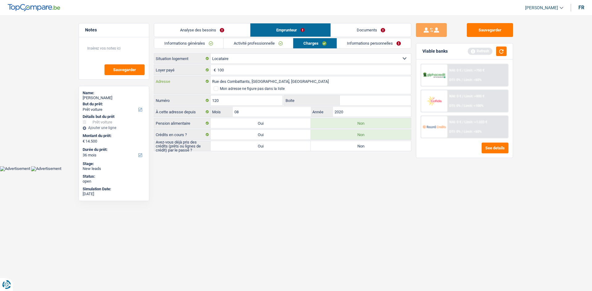
click at [297, 79] on input "Rue des Combattants, 6020, Charleroi, BE" at bounding box center [311, 81] width 200 height 10
click at [309, 82] on input "Rue des Combattants, 6020, Charleroi, BE" at bounding box center [311, 81] width 200 height 10
click at [320, 171] on html "Vous avez le contrôle de vos données Nous utilisons des cookies, tout comme nos…" at bounding box center [296, 85] width 592 height 171
click at [347, 101] on input "Boite" at bounding box center [375, 101] width 71 height 10
click at [356, 43] on link "Informations personnelles" at bounding box center [374, 43] width 74 height 10
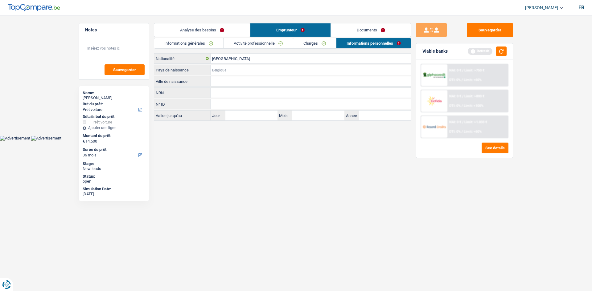
click at [232, 71] on input "Pays de naissance" at bounding box center [311, 70] width 200 height 10
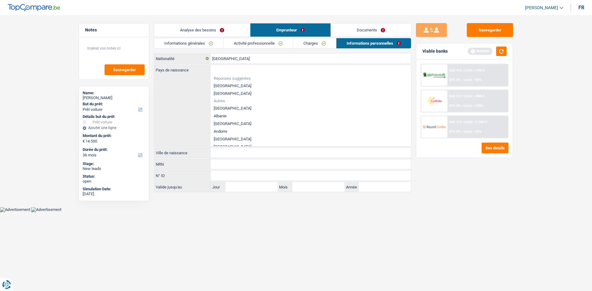
click at [229, 86] on li "[GEOGRAPHIC_DATA]" at bounding box center [311, 86] width 200 height 8
type input "[GEOGRAPHIC_DATA]"
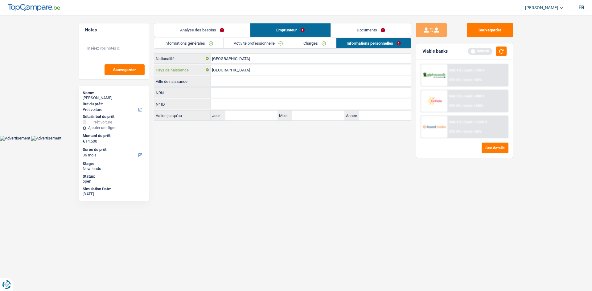
click at [235, 71] on input "[GEOGRAPHIC_DATA]" at bounding box center [311, 70] width 200 height 10
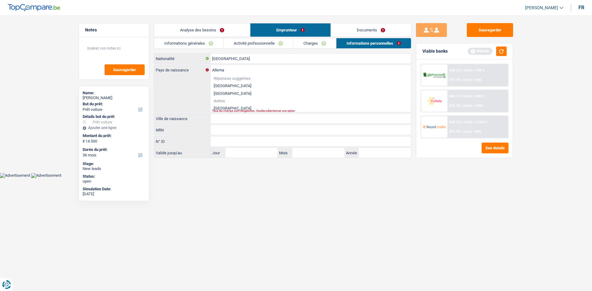
click at [234, 105] on li "[GEOGRAPHIC_DATA]" at bounding box center [311, 109] width 200 height 8
type input "[GEOGRAPHIC_DATA]"
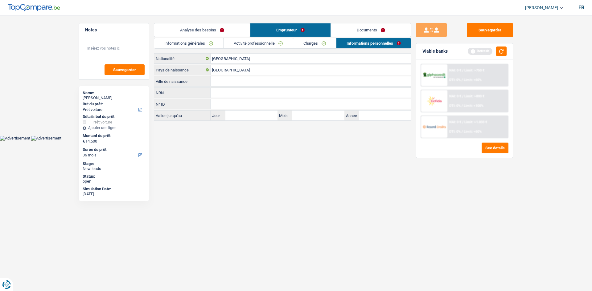
click at [232, 84] on input "Ville de naissance" at bounding box center [311, 81] width 200 height 10
type input "aix la chapelle"
click at [363, 26] on link "Documents" at bounding box center [371, 29] width 80 height 13
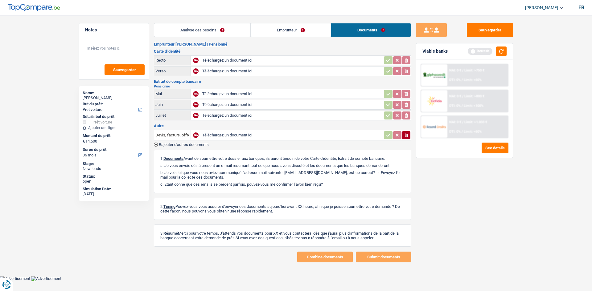
click at [273, 30] on link "Emprunteur" at bounding box center [291, 29] width 80 height 13
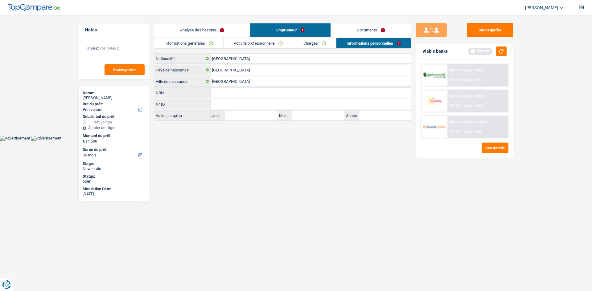
click at [216, 30] on link "Analyse des besoins" at bounding box center [202, 29] width 96 height 13
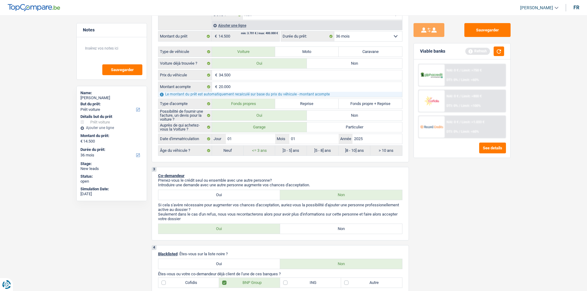
scroll to position [92, 0]
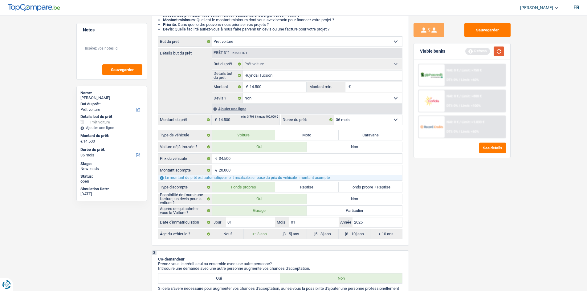
click at [504, 52] on button "button" at bounding box center [499, 52] width 10 height 10
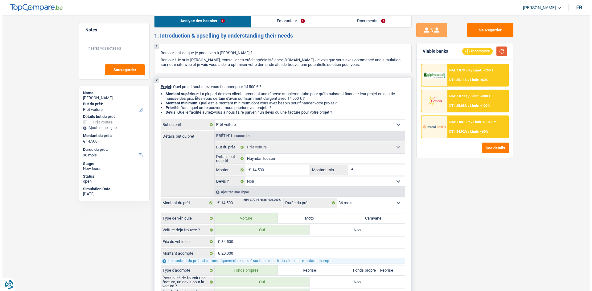
scroll to position [0, 0]
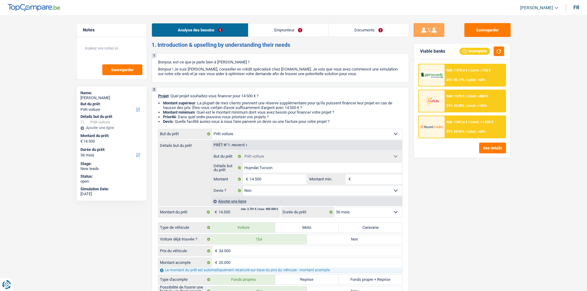
click at [283, 33] on link "Emprunteur" at bounding box center [289, 29] width 80 height 13
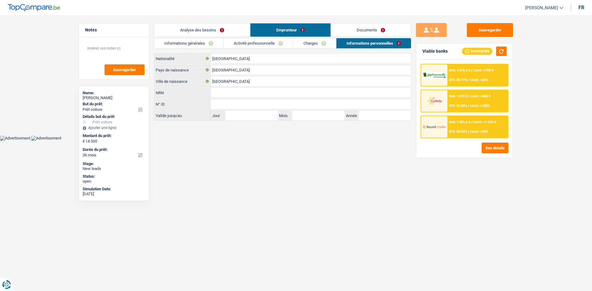
click at [214, 48] on link "Informations générales" at bounding box center [188, 43] width 69 height 10
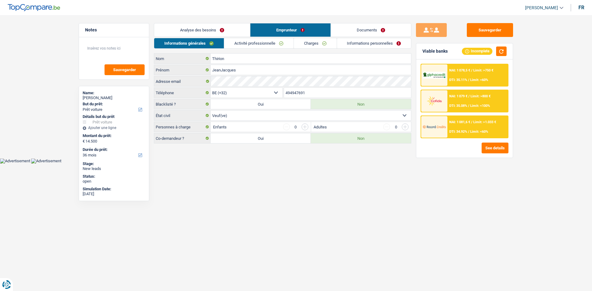
click at [225, 32] on link "Analyse des besoins" at bounding box center [202, 29] width 96 height 13
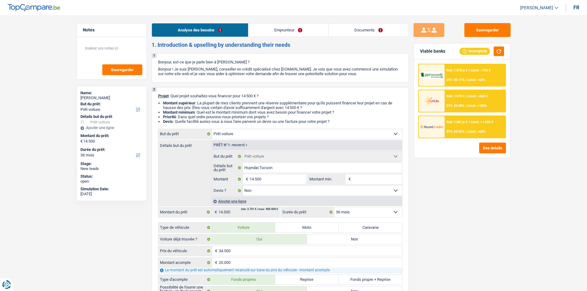
click at [285, 32] on link "Emprunteur" at bounding box center [289, 29] width 80 height 13
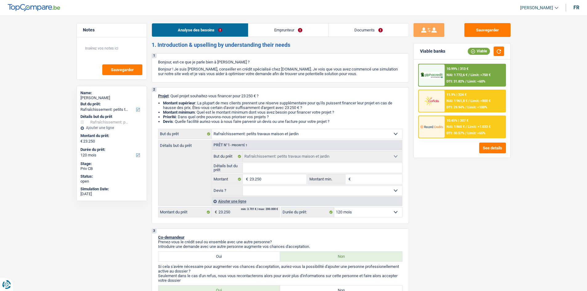
select select "houseOrGarden"
select select "120"
select select "houseOrGarden"
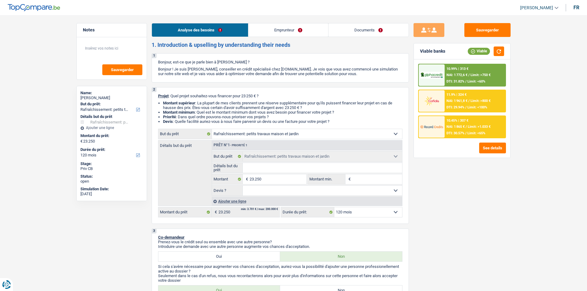
select select "120"
select select "worker"
select select "familyAllowances"
select select "netSalary"
select select "ownerWithMortgage"
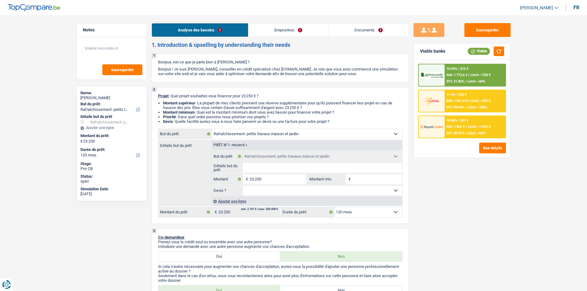
select select "mortgage"
select select "180"
select select "houseOrGarden"
select select "120"
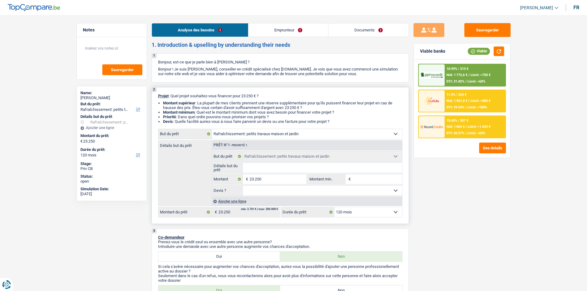
click at [322, 135] on select "Confort maison: meubles, textile, peinture, électroménager, outillage non-profe…" at bounding box center [307, 134] width 190 height 10
click at [212, 129] on select "Confort maison: meubles, textile, peinture, électroménager, outillage non-profe…" at bounding box center [307, 134] width 190 height 10
click at [318, 134] on select "Confort maison: meubles, textile, peinture, électroménager, outillage non-profe…" at bounding box center [307, 134] width 190 height 10
click at [212, 129] on select "Confort maison: meubles, textile, peinture, électroménager, outillage non-profe…" at bounding box center [307, 134] width 190 height 10
click at [280, 167] on input "Détails but du prêt" at bounding box center [322, 168] width 159 height 10
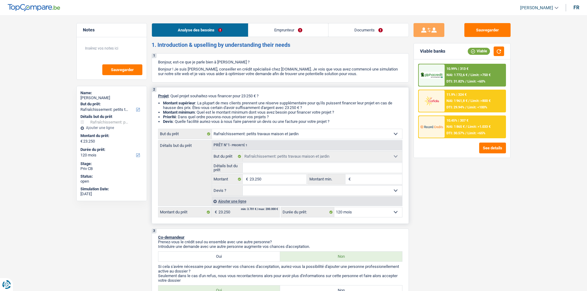
type input "P"
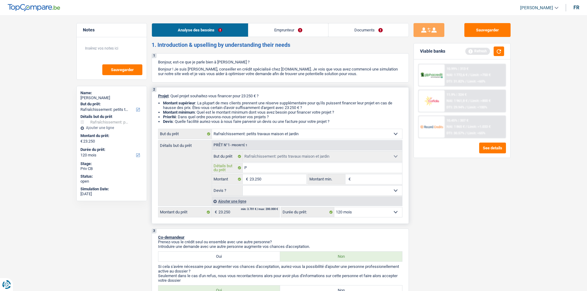
type input "Pe"
type input "Pet"
type input "Peti"
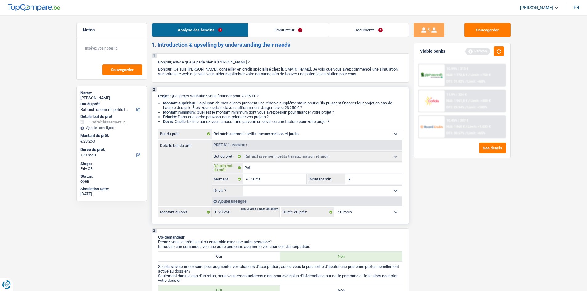
type input "Peti"
type input "Petit"
type input "Peti"
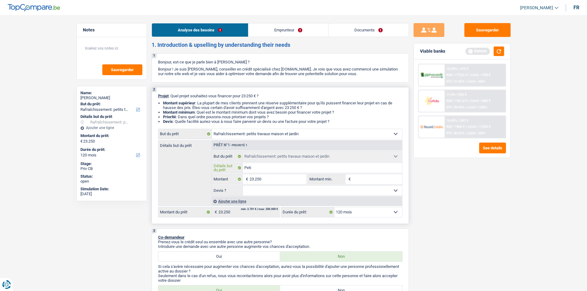
type input "Pet"
type input "Pe"
type input "P"
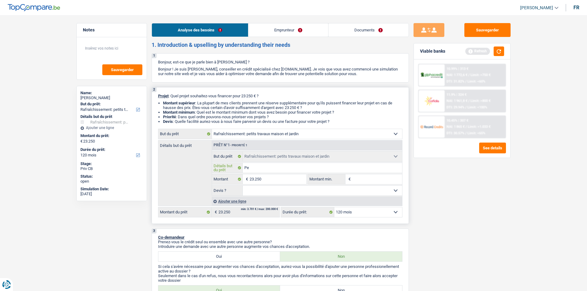
type input "P"
type input "r"
type input "re"
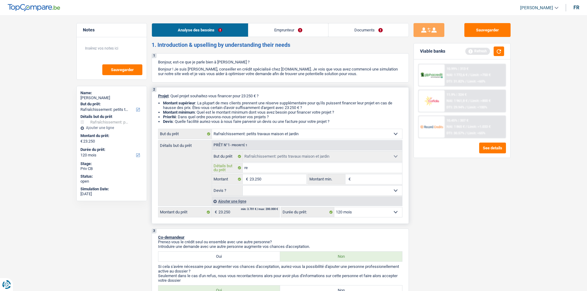
type input "ref"
type input "refa"
type input "refai"
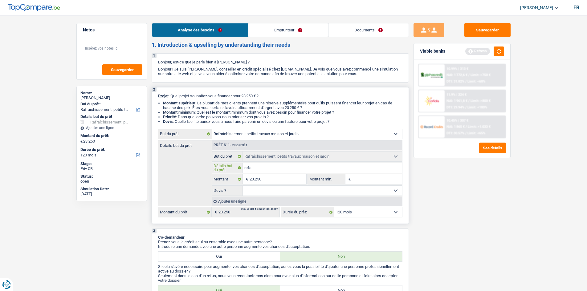
type input "refai"
type input "refair"
type input "refaire"
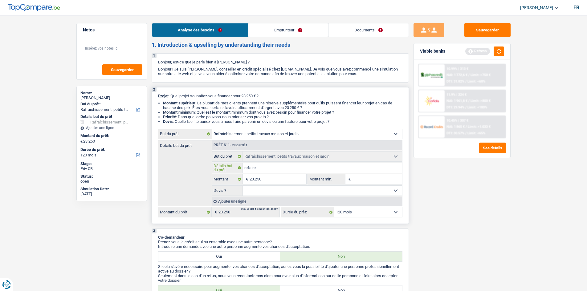
type input "refaire"
type input "refaire ja"
type input "refaire jar"
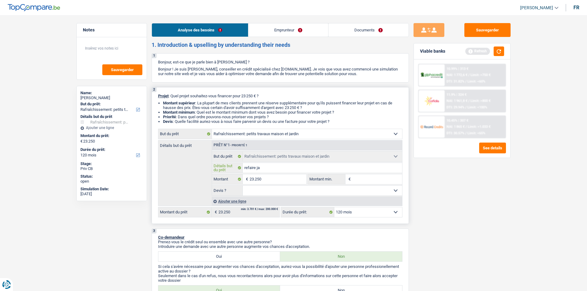
type input "refaire jar"
type input "refaire jard"
type input "refaire jardi"
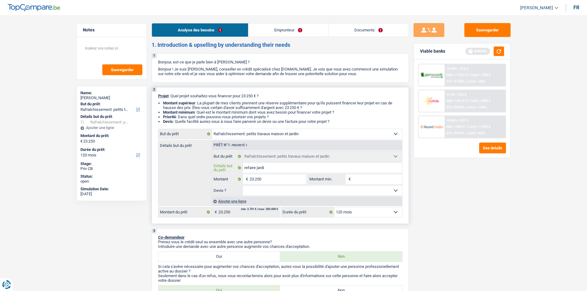
type input "refaire jardin"
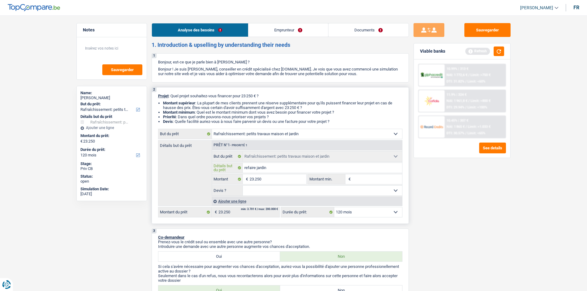
type input "refaire jardin"
type input "refaire jardin,"
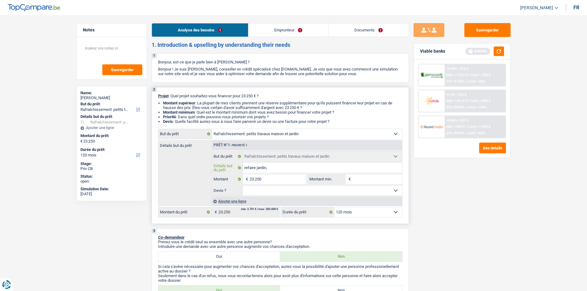
type input "refaire jardin,"
type input "refaire jardin"
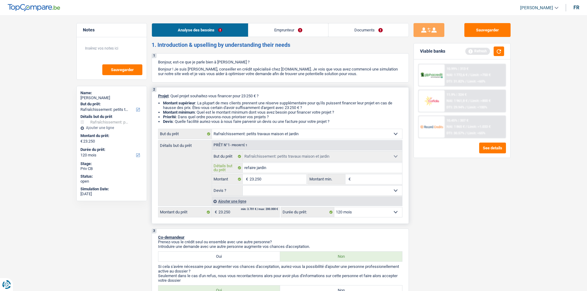
type input "refaire jardin"
type input "refaire jardin,"
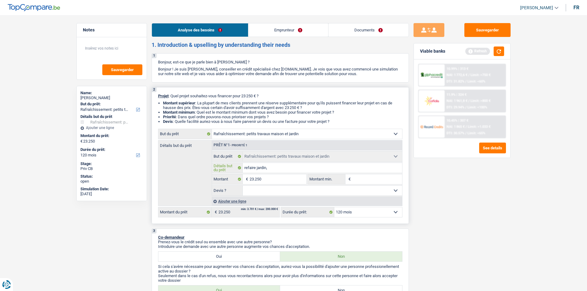
type input "refaire jardin,"
type input "refaire jardin, r"
type input "refaire jardin, re"
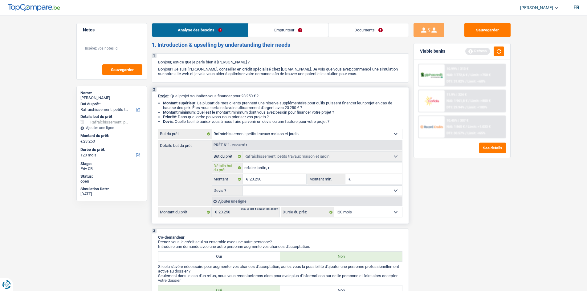
type input "refaire jardin, re"
type input "refaire jardin, ref"
type input "refaire jardin, refa"
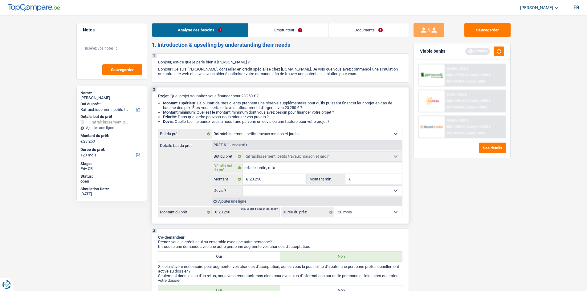
type input "refaire jardin, refai"
type input "refaire jardin, refair"
type input "refaire jardin, refaire"
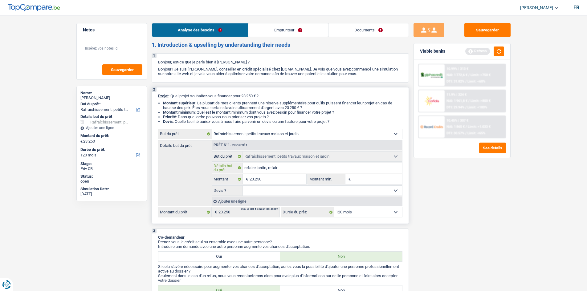
type input "refaire jardin, refaire"
type input "refaire jardin, refaire l"
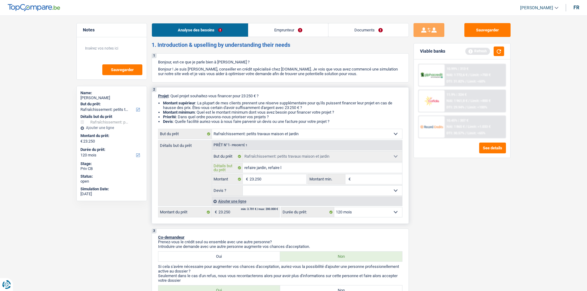
type input "refaire jardin, refaire la"
type input "refaire jardin, refaire la t"
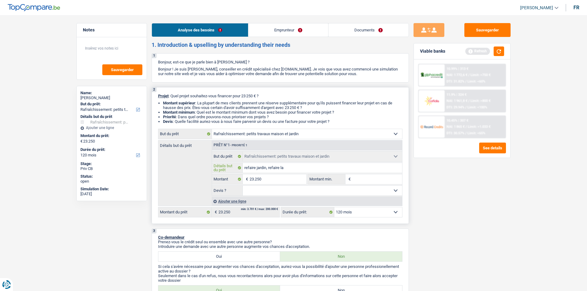
type input "refaire jardin, refaire la t"
type input "refaire jardin, refaire la to"
type input "refaire jardin, refaire la toi"
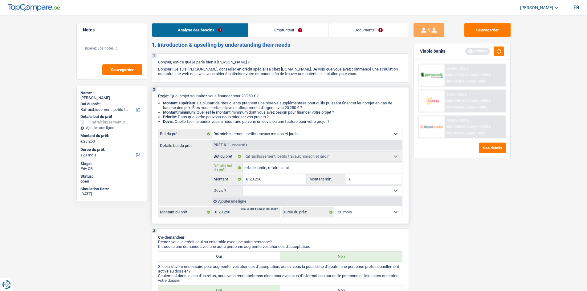
type input "refaire jardin, refaire la toit"
type input "refaire jardin, refaire la toitu"
type input "refaire jardin, refaire la toitur"
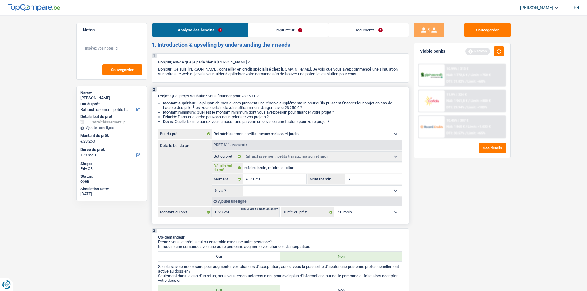
type input "refaire jardin, refaire la toitur"
type input "refaire jardin, refaire la toiture"
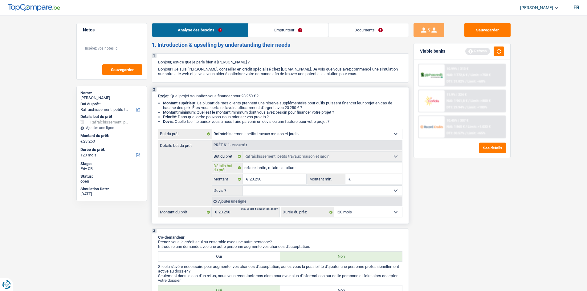
type input "refaire jardin, refaire la toiture"
click at [363, 181] on input "Montant min." at bounding box center [377, 180] width 50 height 10
type input "1"
type input "15"
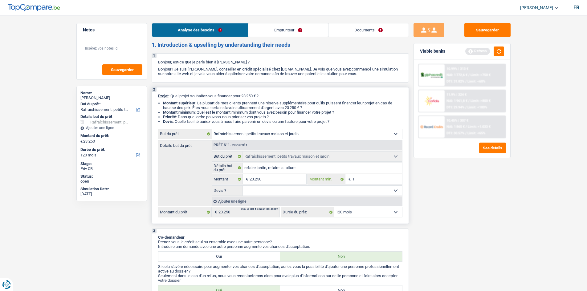
type input "15"
type input "150"
type input "1.500"
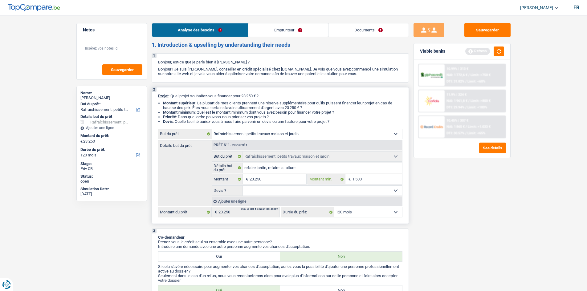
type input "15.000"
click at [273, 180] on input "23.250" at bounding box center [278, 180] width 56 height 10
drag, startPoint x: 357, startPoint y: 177, endPoint x: 356, endPoint y: 185, distance: 8.1
click at [357, 178] on input "15.000" at bounding box center [377, 180] width 50 height 10
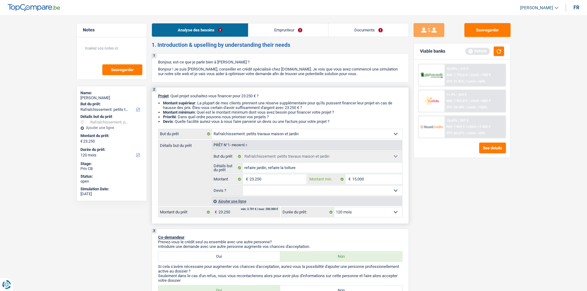
type input "1.000"
type input "18.000"
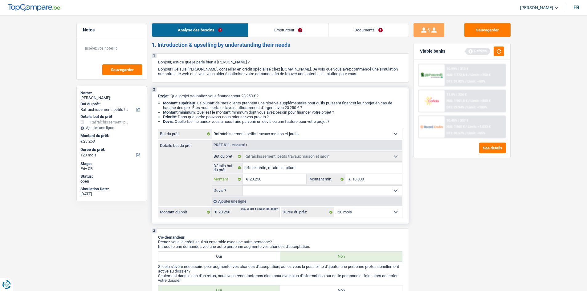
click at [265, 179] on input "23.250" at bounding box center [278, 180] width 56 height 10
type input "2.325"
type input "232"
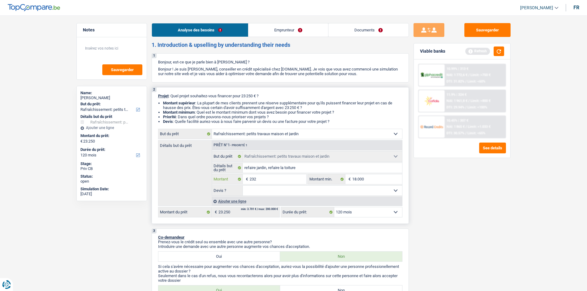
type input "23"
type input "2"
type input "25"
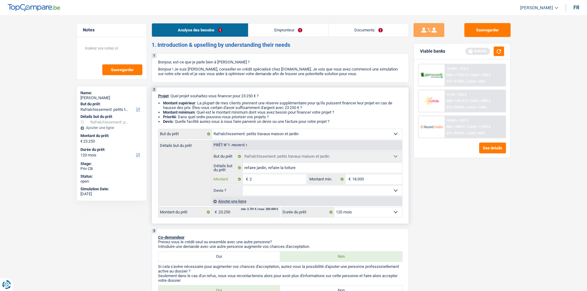
type input "25"
type input "250"
type input "2.500"
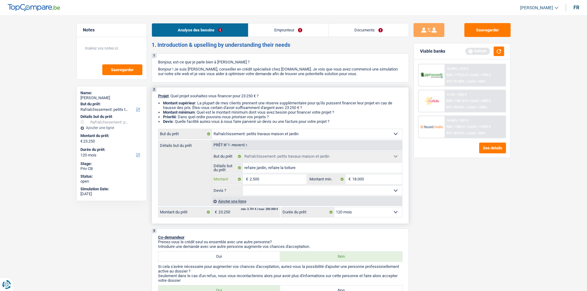
type input "25.000"
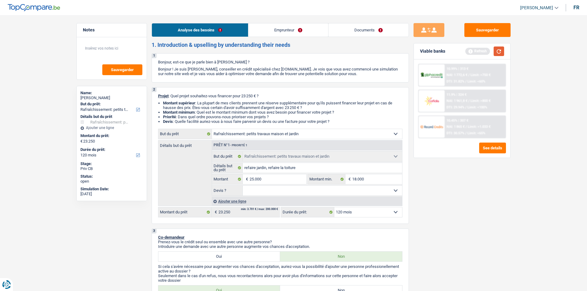
type input "25.000"
click at [498, 51] on button "button" at bounding box center [499, 52] width 10 height 10
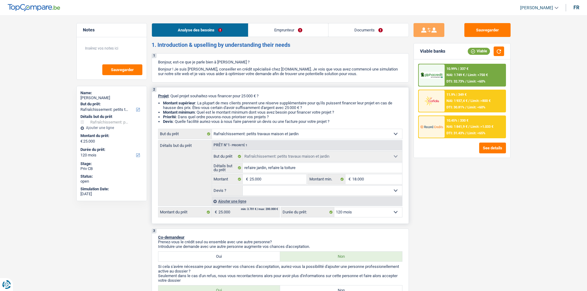
click at [342, 190] on select "Oui Non Non répondu Sélectionner une option" at bounding box center [322, 191] width 159 height 10
select select "false"
click at [243, 186] on select "Oui Non Non répondu Sélectionner une option" at bounding box center [322, 191] width 159 height 10
select select "false"
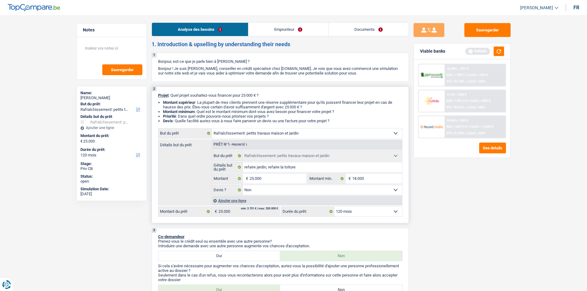
scroll to position [62, 0]
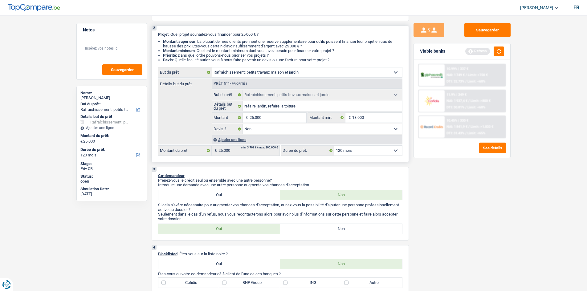
click at [378, 152] on select "12 mois 18 mois 24 mois 30 mois 36 mois 42 mois 48 mois 60 mois 72 mois 84 mois…" at bounding box center [369, 151] width 68 height 10
select select "60"
click at [335, 146] on select "12 mois 18 mois 24 mois 30 mois 36 mois 42 mois 48 mois 60 mois 72 mois 84 mois…" at bounding box center [369, 151] width 68 height 10
select select "60"
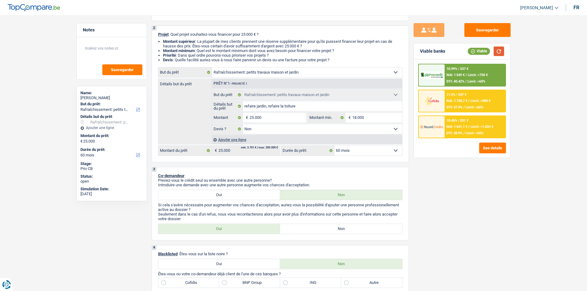
click at [498, 53] on button "button" at bounding box center [499, 52] width 10 height 10
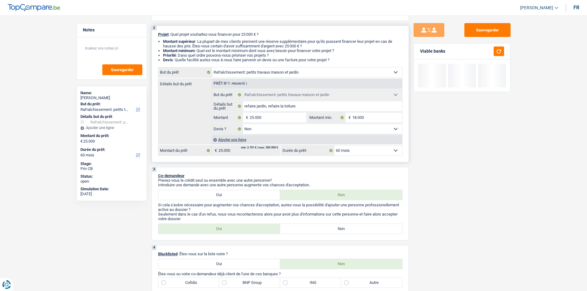
click at [382, 148] on select "12 mois 18 mois 24 mois 30 mois 36 mois 42 mois 48 mois 60 mois 72 mois 84 mois…" at bounding box center [369, 151] width 68 height 10
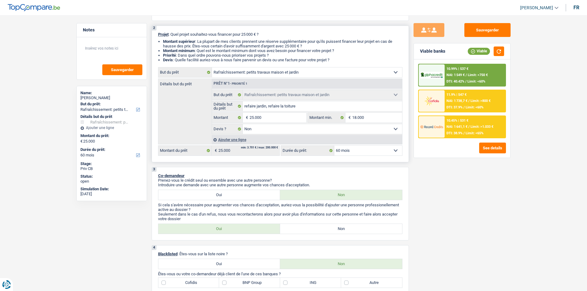
click at [335, 146] on select "12 mois 18 mois 24 mois 30 mois 36 mois 42 mois 48 mois 60 mois 72 mois 84 mois…" at bounding box center [369, 151] width 68 height 10
click at [228, 195] on label "Oui" at bounding box center [219, 195] width 122 height 10
click at [228, 195] on input "Oui" at bounding box center [219, 195] width 122 height 10
radio input "true"
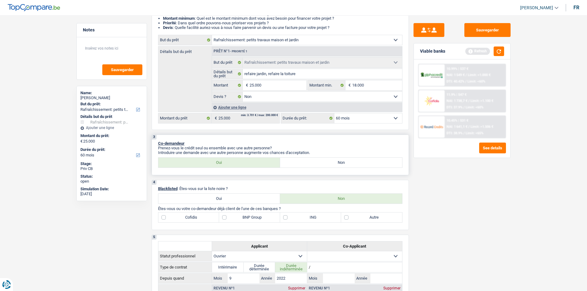
scroll to position [92, 0]
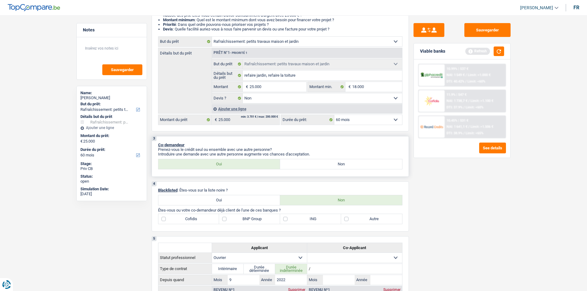
click at [331, 165] on label "Non" at bounding box center [341, 164] width 122 height 10
click at [331, 165] on input "Non" at bounding box center [341, 164] width 122 height 10
radio input "true"
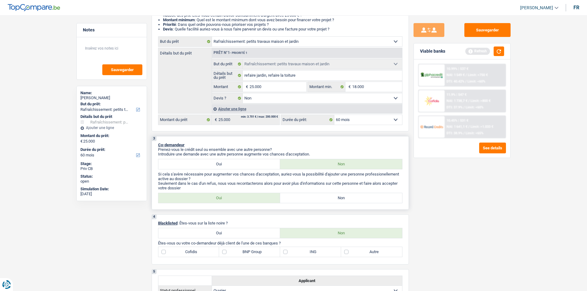
scroll to position [154, 0]
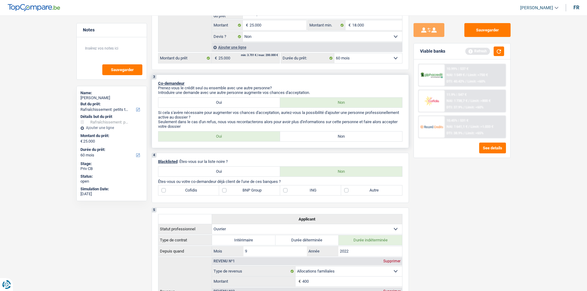
click at [302, 136] on label "Non" at bounding box center [341, 137] width 122 height 10
click at [302, 136] on input "Non" at bounding box center [341, 137] width 122 height 10
radio input "true"
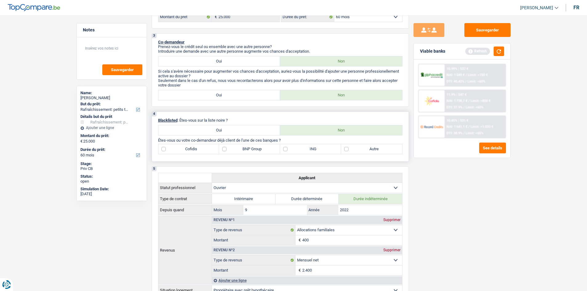
scroll to position [185, 0]
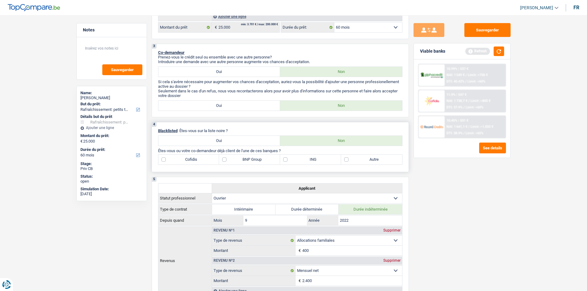
click at [225, 159] on label "BNP Group" at bounding box center [249, 160] width 61 height 10
click at [225, 159] on input "BNP Group" at bounding box center [249, 160] width 61 height 10
checkbox input "true"
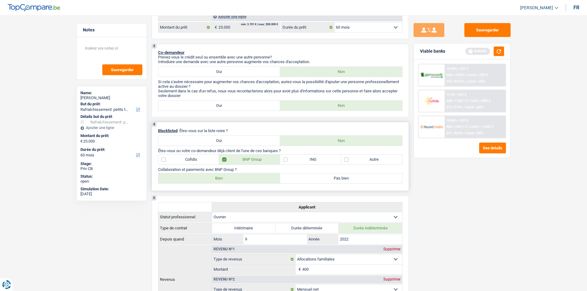
click at [282, 160] on label "ING" at bounding box center [310, 160] width 61 height 10
click at [282, 160] on input "ING" at bounding box center [310, 160] width 61 height 10
checkbox input "true"
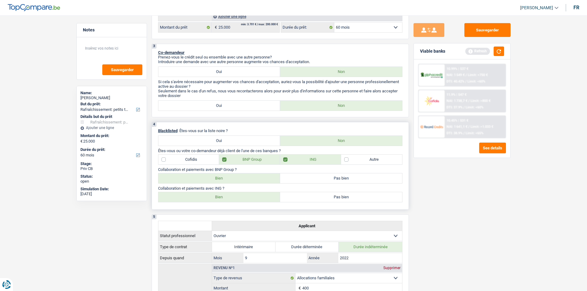
click at [223, 181] on label "Bien" at bounding box center [219, 179] width 122 height 10
click at [223, 181] on input "Bien" at bounding box center [219, 179] width 122 height 10
radio input "true"
click at [223, 200] on label "Bien" at bounding box center [219, 197] width 122 height 10
click at [223, 200] on input "Bien" at bounding box center [219, 197] width 122 height 10
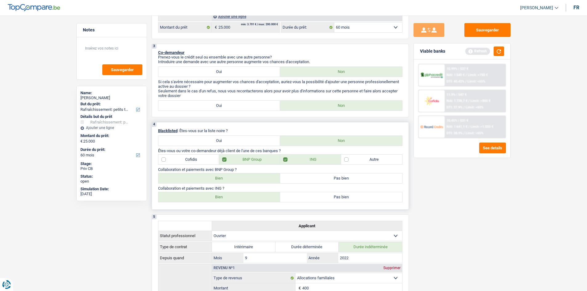
radio input "true"
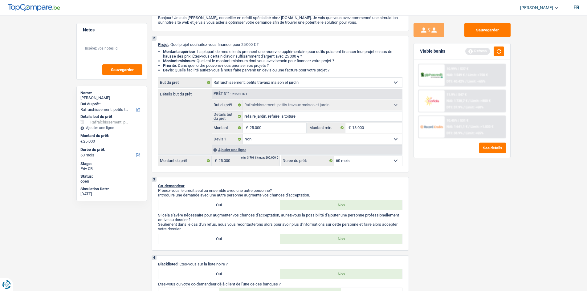
scroll to position [0, 0]
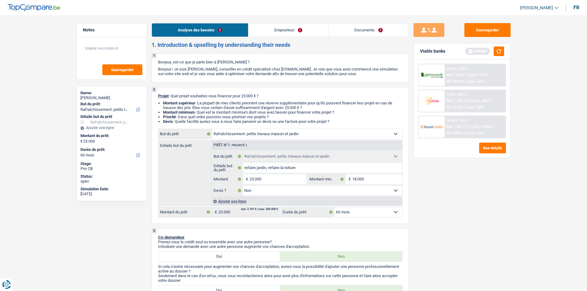
click at [292, 30] on link "Emprunteur" at bounding box center [289, 29] width 80 height 13
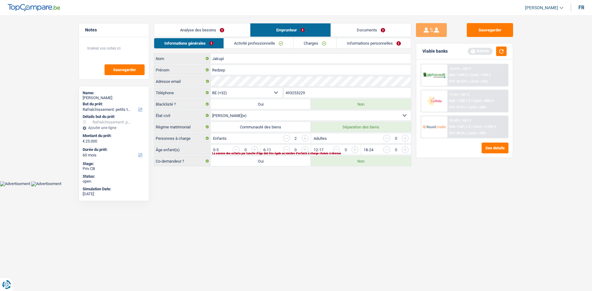
click at [219, 27] on link "Analyse des besoins" at bounding box center [202, 29] width 96 height 13
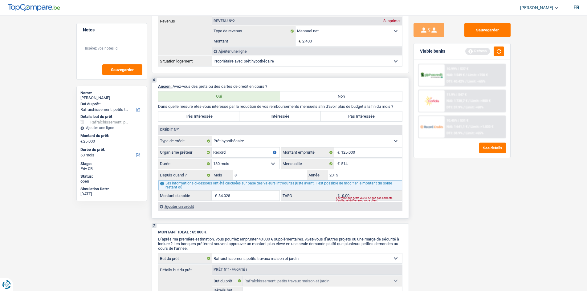
scroll to position [432, 0]
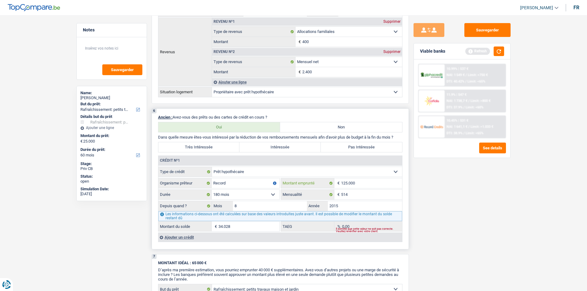
click at [348, 183] on input "125.000" at bounding box center [371, 184] width 61 height 10
click at [372, 195] on input "514" at bounding box center [371, 195] width 61 height 10
click at [262, 204] on input "8" at bounding box center [270, 206] width 74 height 10
drag, startPoint x: 187, startPoint y: 203, endPoint x: 133, endPoint y: 222, distance: 57.1
click at [133, 222] on div "Notes Sauvegarder Name: [PERSON_NAME] But du prêt: Confort maison: meubles, tex…" at bounding box center [112, 151] width 80 height 257
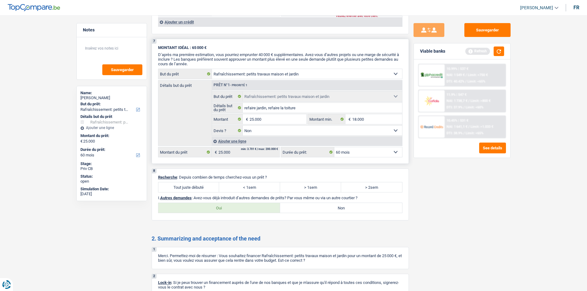
scroll to position [647, 0]
click at [183, 186] on label "Tout juste débuté" at bounding box center [188, 187] width 61 height 10
click at [183, 186] on input "Tout juste débuté" at bounding box center [188, 187] width 61 height 10
radio input "true"
click at [315, 207] on label "Non" at bounding box center [341, 208] width 122 height 10
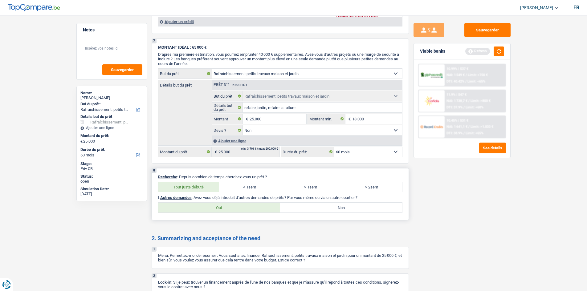
click at [315, 207] on input "Non" at bounding box center [341, 208] width 122 height 10
radio input "true"
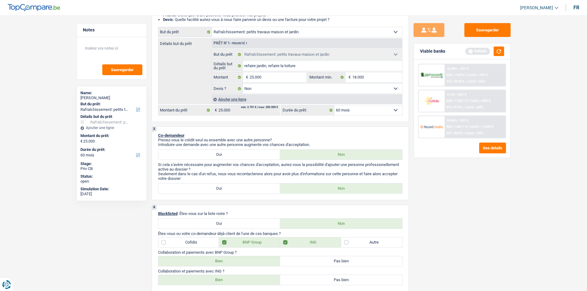
scroll to position [0, 0]
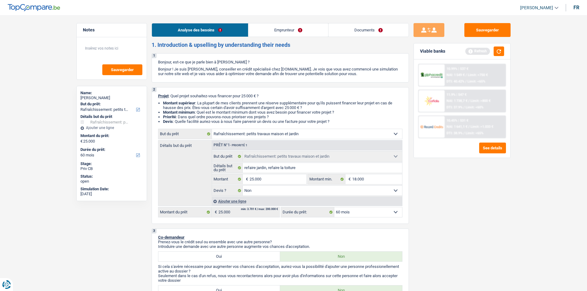
click at [286, 29] on link "Emprunteur" at bounding box center [289, 29] width 80 height 13
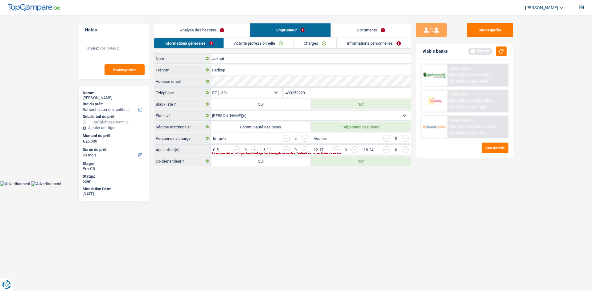
click at [267, 126] on label "Communauté des biens" at bounding box center [261, 127] width 100 height 10
click at [267, 126] on input "Communauté des biens" at bounding box center [261, 127] width 100 height 10
radio input "true"
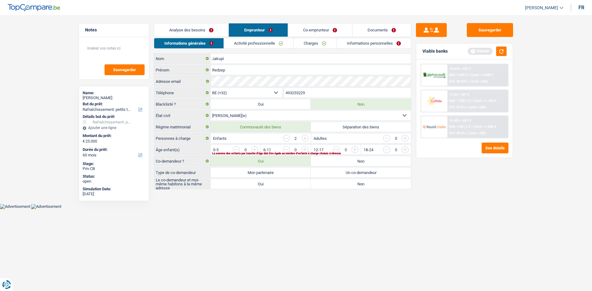
click at [342, 161] on label "Non" at bounding box center [361, 161] width 100 height 10
click at [342, 161] on input "Non" at bounding box center [361, 161] width 100 height 10
radio input "true"
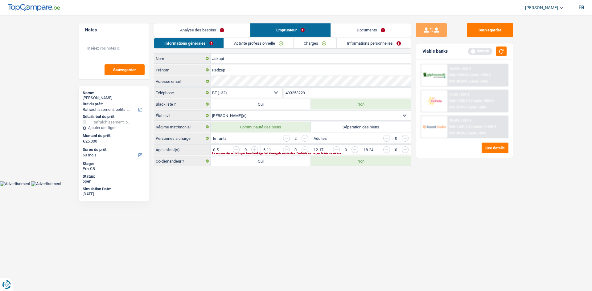
click at [306, 151] on input "button" at bounding box center [430, 151] width 257 height 10
click at [354, 150] on input "button" at bounding box center [479, 151] width 257 height 10
click at [264, 43] on link "Activité professionnelle" at bounding box center [258, 43] width 69 height 10
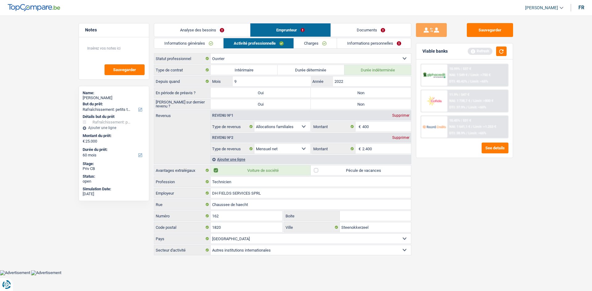
click at [253, 58] on select "Ouvrier Employé privé Employé public Invalide Indépendant Pensionné Chômeur Mut…" at bounding box center [311, 59] width 200 height 10
click at [211, 54] on select "Ouvrier Employé privé Employé public Invalide Indépendant Pensionné Chômeur Mut…" at bounding box center [311, 59] width 200 height 10
click at [353, 82] on input "2022" at bounding box center [372, 81] width 78 height 10
type input "2021"
click at [263, 83] on input "9" at bounding box center [272, 81] width 78 height 10
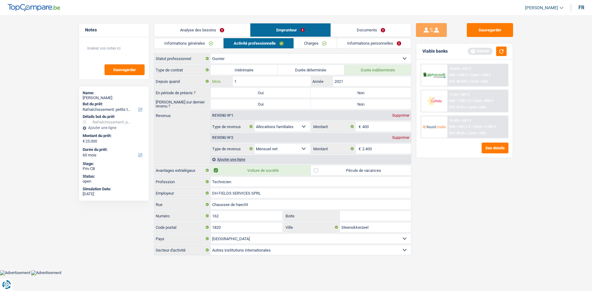
type input "12"
click at [335, 92] on label "Non" at bounding box center [361, 93] width 100 height 10
click at [335, 92] on input "Non" at bounding box center [361, 93] width 100 height 10
radio input "true"
click at [339, 103] on label "Non" at bounding box center [361, 104] width 100 height 10
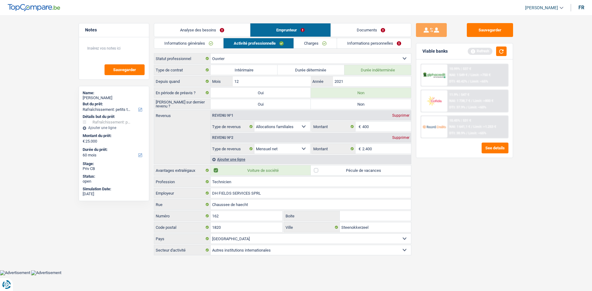
click at [339, 103] on input "Non" at bounding box center [361, 104] width 100 height 10
radio input "true"
drag, startPoint x: 239, startPoint y: 99, endPoint x: 195, endPoint y: 129, distance: 54.1
click at [195, 129] on div "Revenus Revenu nº1 Supprimer Allocation d'handicap Allocations chômage Allocati…" at bounding box center [282, 137] width 257 height 54
drag, startPoint x: 340, startPoint y: 103, endPoint x: 508, endPoint y: 228, distance: 209.1
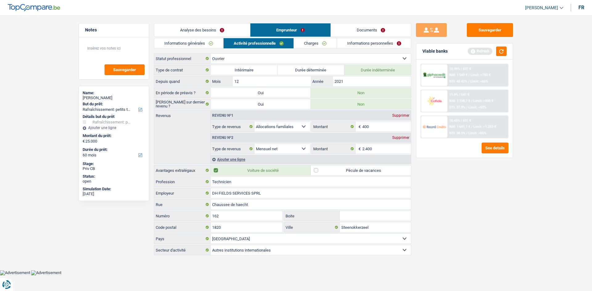
click at [509, 230] on div "Sauvegarder Viable banks Refresh 10.99% | 537 € NAI: 1 549 € / Limit: >750 € DT…" at bounding box center [464, 151] width 106 height 257
click at [510, 49] on div "Viable banks Refresh" at bounding box center [464, 51] width 97 height 16
drag, startPoint x: 507, startPoint y: 52, endPoint x: 504, endPoint y: 53, distance: 3.1
click at [506, 53] on div "Viable banks Refresh" at bounding box center [464, 51] width 97 height 16
click at [504, 53] on button "button" at bounding box center [501, 52] width 10 height 10
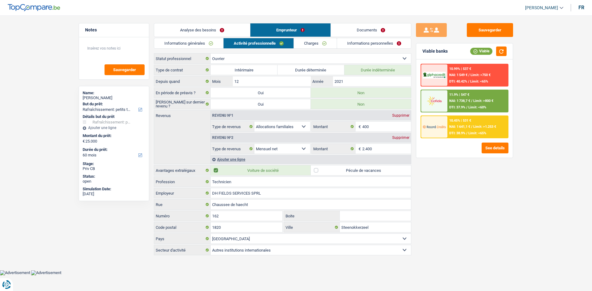
click at [324, 47] on link "Charges" at bounding box center [315, 43] width 43 height 10
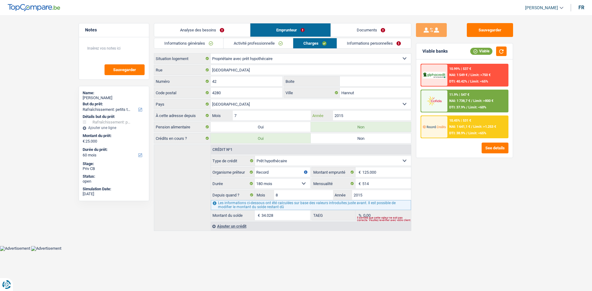
click at [343, 113] on input "2015" at bounding box center [372, 116] width 78 height 10
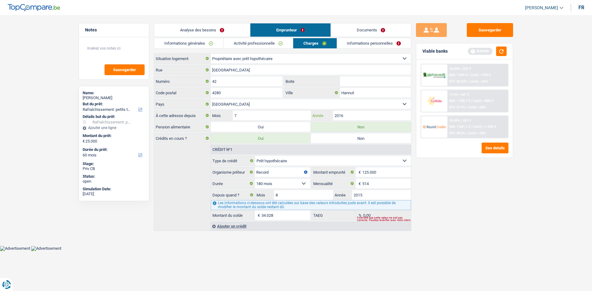
type input "2016"
click at [359, 43] on link "Informations personnelles" at bounding box center [374, 43] width 74 height 10
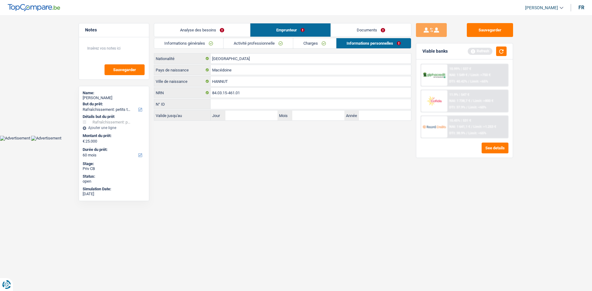
drag, startPoint x: 229, startPoint y: 55, endPoint x: 199, endPoint y: 135, distance: 85.3
click at [199, 135] on main "Notes Sauvegarder Name: [PERSON_NAME] But du prêt: Confort maison: meubles, tex…" at bounding box center [296, 72] width 592 height 126
click at [241, 57] on input "[GEOGRAPHIC_DATA]" at bounding box center [311, 59] width 200 height 10
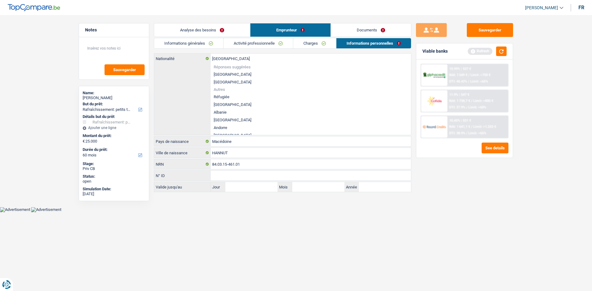
click at [229, 74] on li "[GEOGRAPHIC_DATA]" at bounding box center [311, 75] width 200 height 8
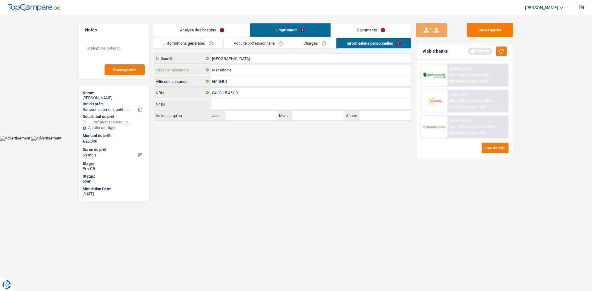
click at [261, 71] on input "Macédoine" at bounding box center [311, 70] width 200 height 10
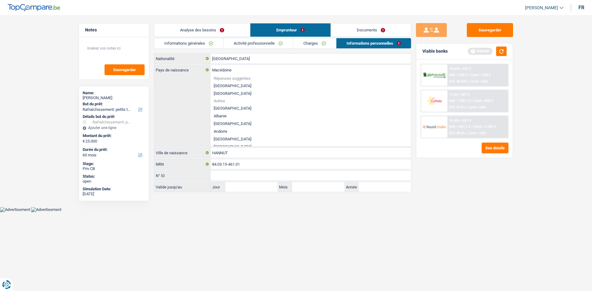
click at [230, 203] on main "Notes Sauvegarder Name: [PERSON_NAME] But du prêt: Confort maison: meubles, tex…" at bounding box center [296, 108] width 592 height 198
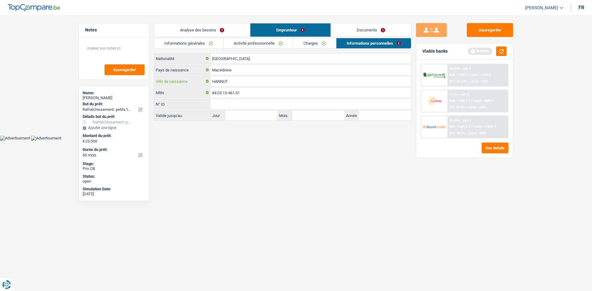
click at [239, 81] on input "HANNUT" at bounding box center [311, 81] width 200 height 10
type input "H"
click at [224, 81] on input "Buzalkvo" at bounding box center [311, 81] width 200 height 10
type input "Buzalkovo"
click at [196, 30] on link "Analyse des besoins" at bounding box center [202, 29] width 96 height 13
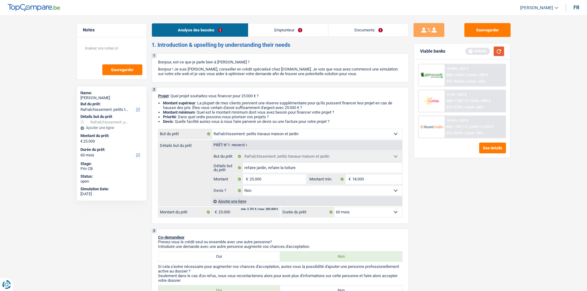
click at [498, 54] on button "button" at bounding box center [499, 52] width 10 height 10
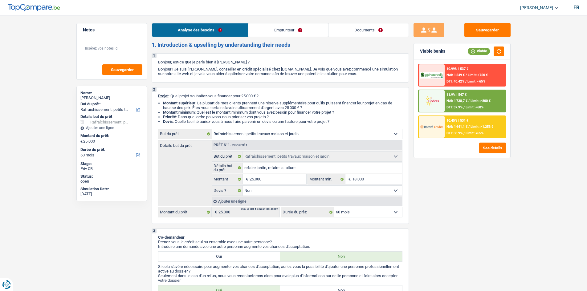
click at [459, 97] on div "11.9% | 547 € NAI: 1 738,7 € / Limit: >800 € DTI: 37.9% / Limit: <60%" at bounding box center [475, 101] width 61 height 22
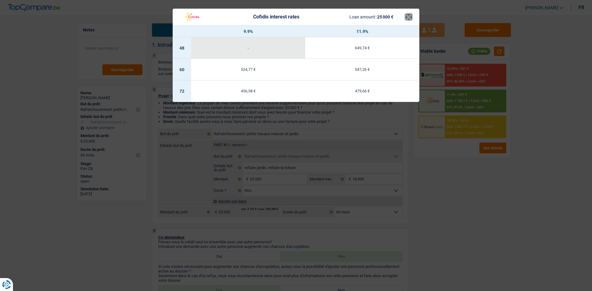
click at [410, 17] on button "×" at bounding box center [408, 17] width 6 height 6
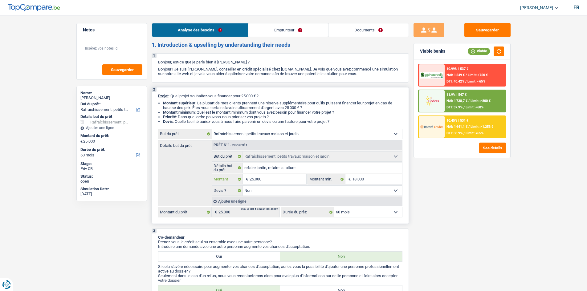
click at [276, 179] on input "25.000" at bounding box center [278, 180] width 56 height 10
click at [359, 214] on select "12 mois 18 mois 24 mois 30 mois 36 mois 42 mois 48 mois 60 mois 72 mois 84 mois…" at bounding box center [369, 212] width 68 height 10
select select "72"
click at [335, 207] on select "12 mois 18 mois 24 mois 30 mois 36 mois 42 mois 48 mois 60 mois 72 mois 84 mois…" at bounding box center [369, 212] width 68 height 10
select select "72"
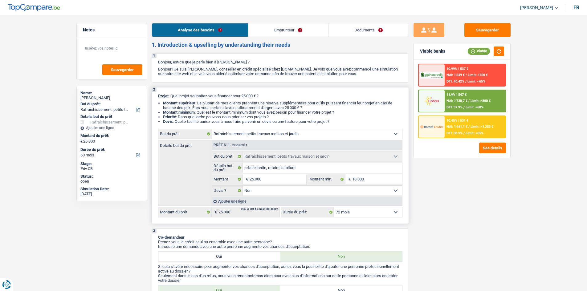
select select "72"
drag, startPoint x: 287, startPoint y: 185, endPoint x: 440, endPoint y: 200, distance: 153.7
click at [440, 200] on div "Sauvegarder Viable banks Viable 10.99% | 469 € NAI: 1 616,9 € / Limit: >750 € D…" at bounding box center [462, 151] width 106 height 257
click at [281, 179] on input "25.000" at bounding box center [278, 180] width 56 height 10
type input "2.500"
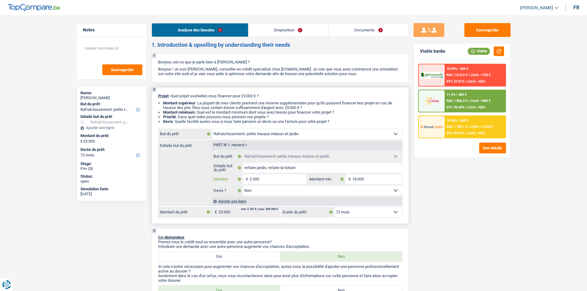
type input "2.500"
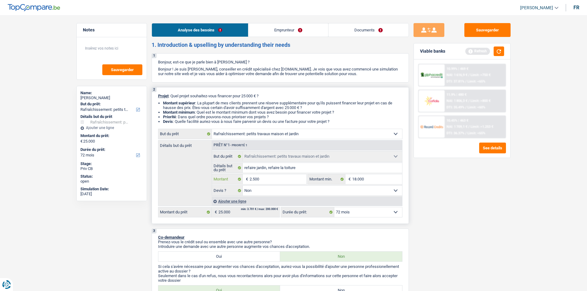
type input "250"
type input "25"
type input "2"
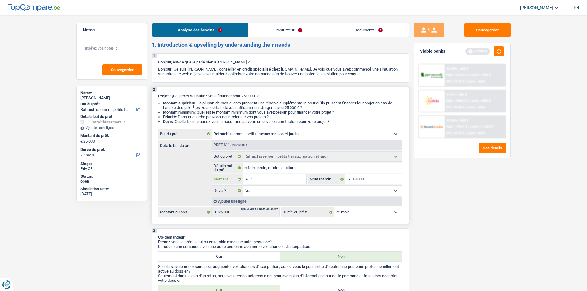
type input "2"
type input "20"
type input "200"
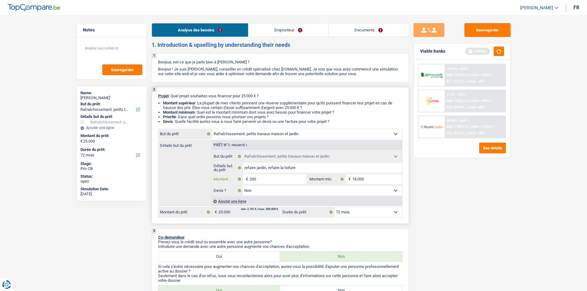
type input "2.000"
type input "20.000"
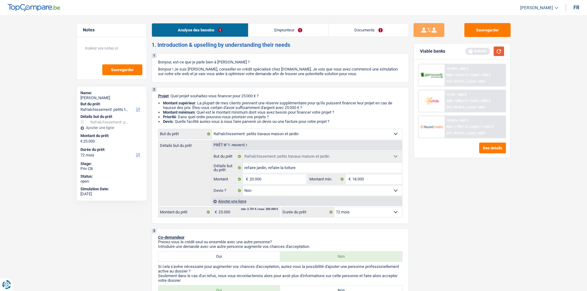
type input "20.000"
click at [499, 50] on button "button" at bounding box center [499, 52] width 10 height 10
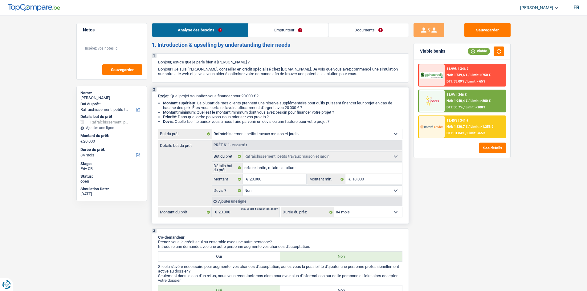
click at [373, 213] on select "12 mois 18 mois 24 mois 30 mois 36 mois 42 mois 48 mois 60 mois 72 mois 84 mois…" at bounding box center [369, 212] width 68 height 10
click at [335, 207] on select "12 mois 18 mois 24 mois 30 mois 36 mois 42 mois 48 mois 60 mois 72 mois 84 mois…" at bounding box center [369, 212] width 68 height 10
click at [455, 95] on div "11.9% | 438 €" at bounding box center [457, 95] width 20 height 4
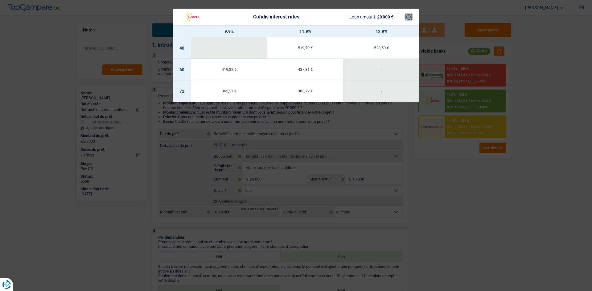
click at [408, 15] on button "×" at bounding box center [408, 17] width 6 height 6
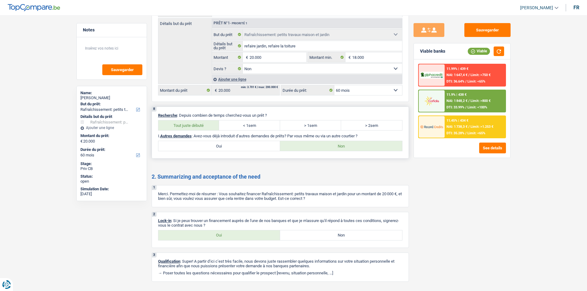
scroll to position [723, 0]
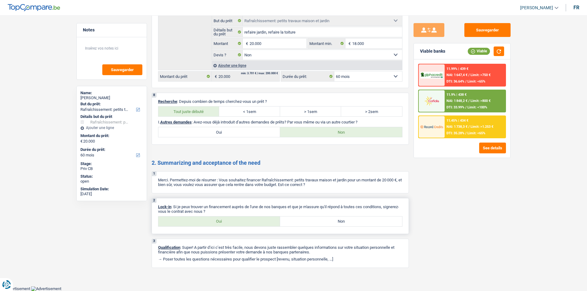
click at [222, 222] on label "Oui" at bounding box center [219, 222] width 122 height 10
click at [222, 222] on input "Oui" at bounding box center [219, 222] width 122 height 10
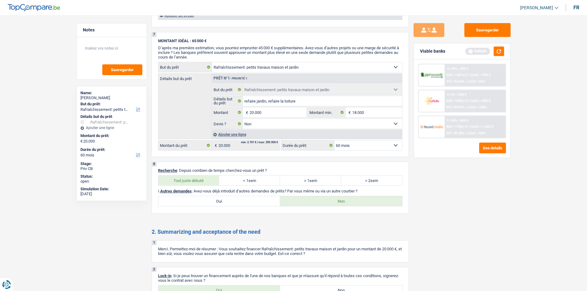
scroll to position [507, 0]
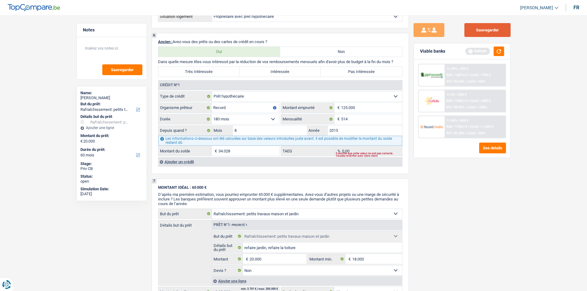
click at [486, 33] on button "Sauvegarder" at bounding box center [488, 30] width 46 height 14
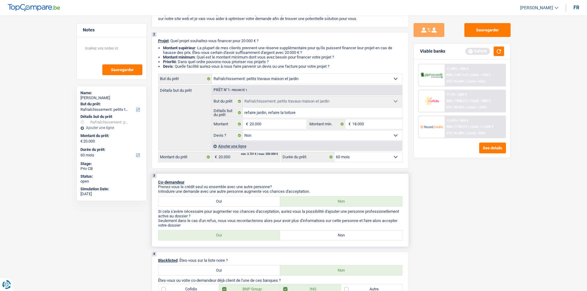
scroll to position [0, 0]
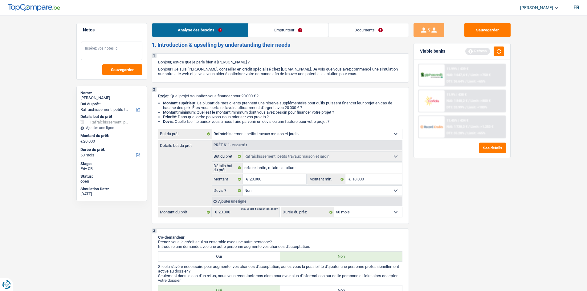
click at [113, 50] on textarea at bounding box center [111, 51] width 61 height 18
click at [113, 73] on button "Sauvegarder" at bounding box center [122, 69] width 40 height 11
click at [107, 49] on textarea "- [PERSON_NAME] mais veut faire la demande seul sans [PERSON_NAME]" at bounding box center [111, 51] width 61 height 18
click at [477, 33] on button "Sauvegarder" at bounding box center [488, 30] width 46 height 14
